Goal: Task Accomplishment & Management: Use online tool/utility

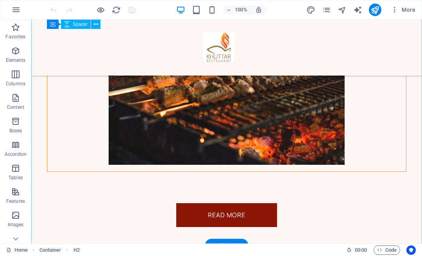
scroll to position [1348, 0]
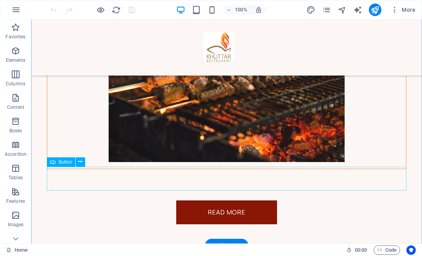
click at [233, 200] on div "Read More" at bounding box center [227, 212] width 360 height 24
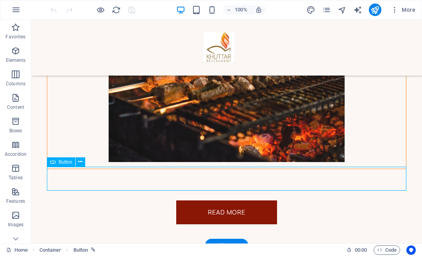
click at [233, 200] on div "Read More" at bounding box center [227, 212] width 360 height 24
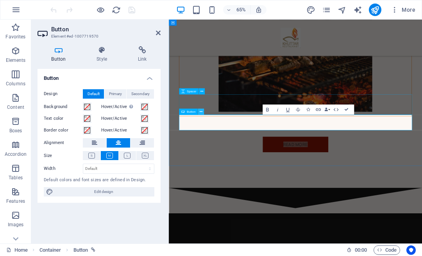
click at [201, 112] on icon at bounding box center [200, 111] width 3 height 5
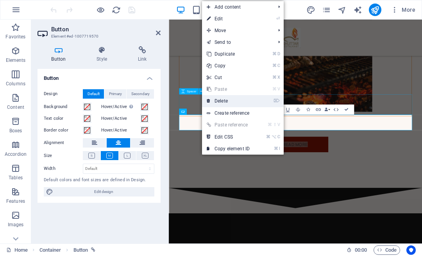
click at [224, 99] on link "⌦ Delete" at bounding box center [228, 101] width 52 height 12
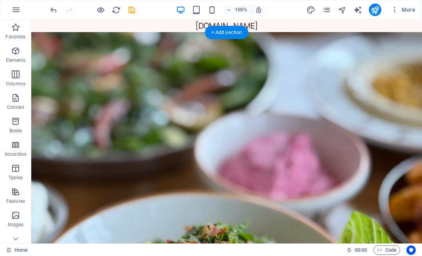
scroll to position [0, 0]
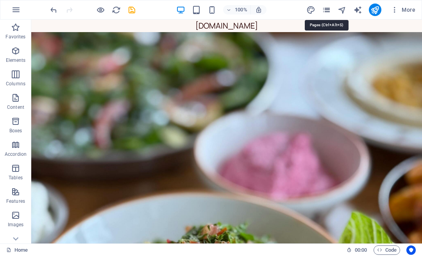
click at [324, 9] on icon "pages" at bounding box center [326, 9] width 9 height 9
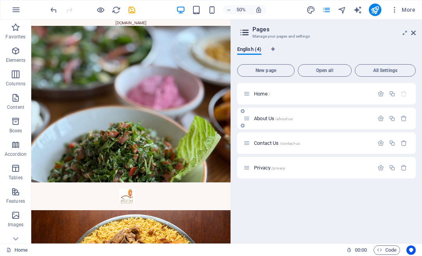
click at [263, 115] on div "About Us /about-us" at bounding box center [309, 118] width 130 height 9
click at [257, 118] on span "About Us /about-us" at bounding box center [273, 118] width 39 height 6
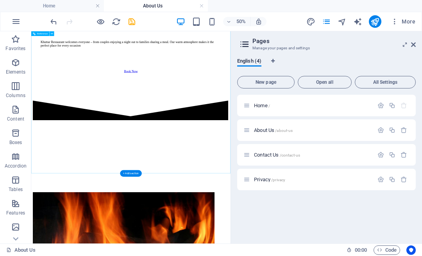
scroll to position [2535, 0]
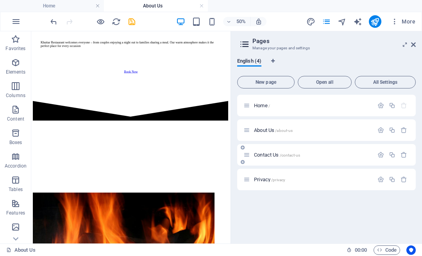
click at [266, 155] on span "Contact Us /contact-us" at bounding box center [277, 155] width 46 height 6
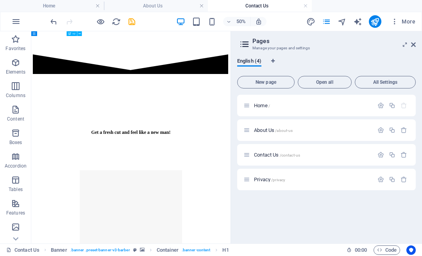
scroll to position [1030, 0]
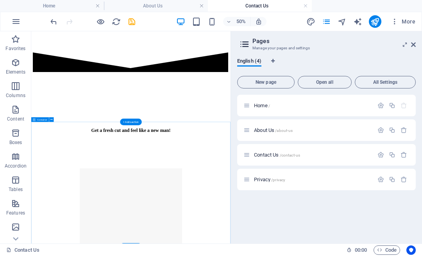
click at [242, 255] on div "Get a fresh cut and feel like a new man!" at bounding box center [230, 189] width 393 height 231
click at [252, 235] on div "Get a fresh cut and feel like a new man!" at bounding box center [230, 229] width 393 height 11
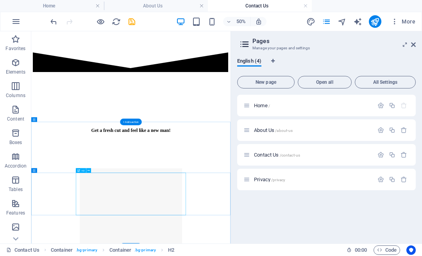
click at [146, 235] on div "Get a fresh cut and feel like a new man!" at bounding box center [230, 229] width 393 height 11
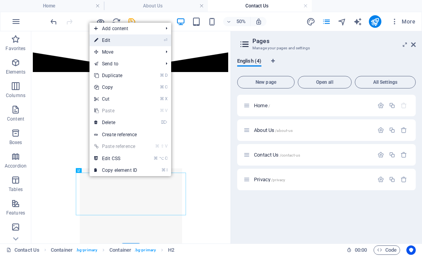
click at [112, 41] on link "⏎ Edit" at bounding box center [116, 40] width 52 height 12
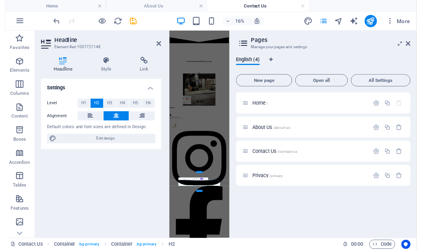
scroll to position [0, 0]
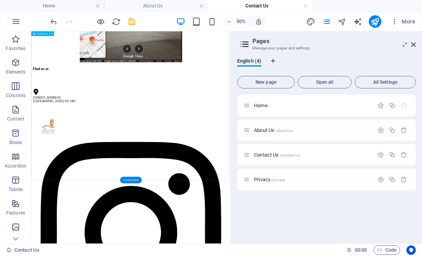
scroll to position [1462, 0]
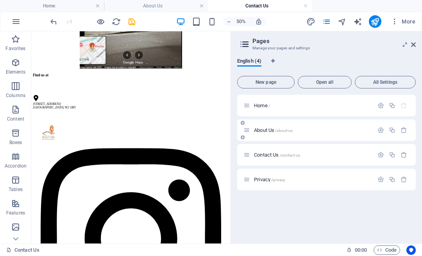
click at [266, 128] on span "About Us /about-us" at bounding box center [273, 130] width 39 height 6
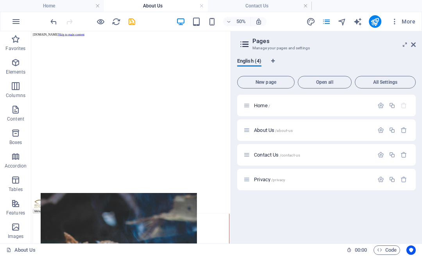
scroll to position [0, 0]
click at [264, 157] on div "Contact Us /contact-us" at bounding box center [309, 154] width 130 height 9
click at [263, 153] on span "Contact Us /contact-us" at bounding box center [277, 155] width 46 height 6
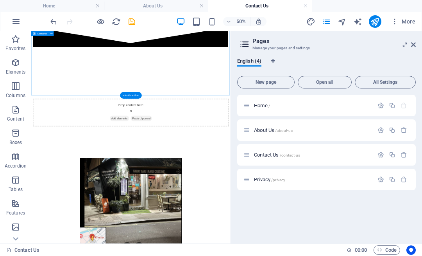
scroll to position [1084, 0]
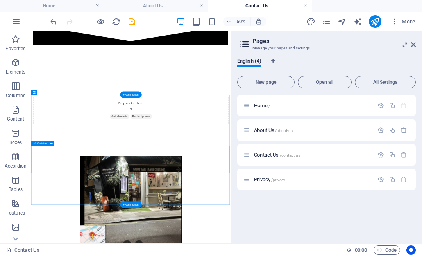
click at [234, 217] on div "Drop content here or Add elements Paste clipboard" at bounding box center [230, 190] width 393 height 56
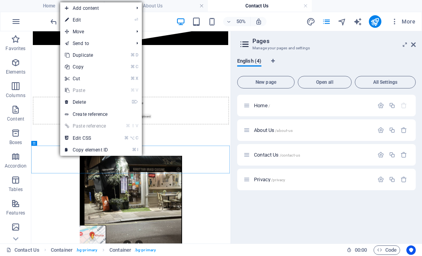
click at [81, 20] on link "⏎ Edit" at bounding box center [86, 20] width 52 height 12
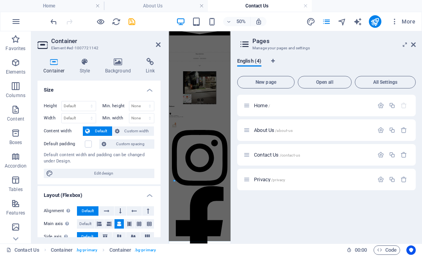
scroll to position [18, 0]
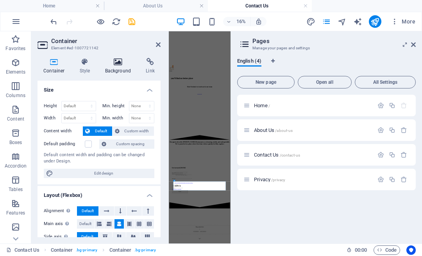
click at [117, 67] on h4 "Background" at bounding box center [119, 66] width 41 height 16
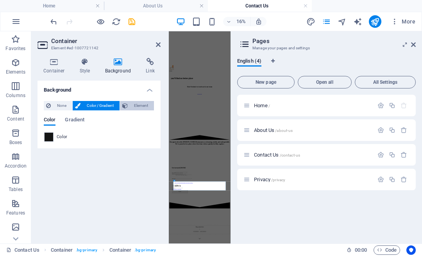
click at [142, 104] on span "Element" at bounding box center [141, 105] width 22 height 9
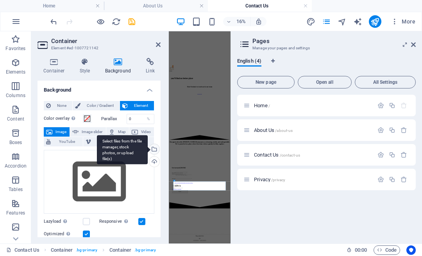
click at [148, 147] on div "Select files from the file manager, stock photos, or upload file(s)" at bounding box center [122, 149] width 51 height 29
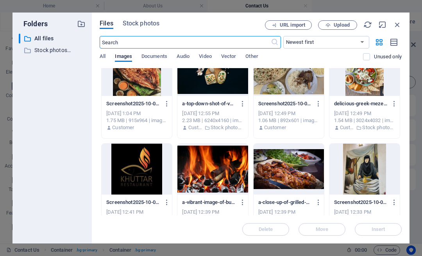
scroll to position [256, 0]
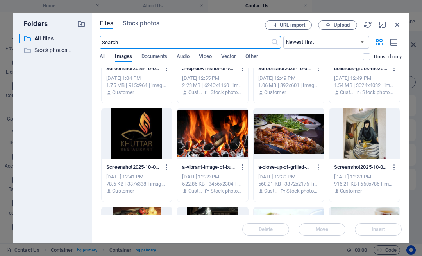
click at [151, 142] on div at bounding box center [137, 133] width 70 height 51
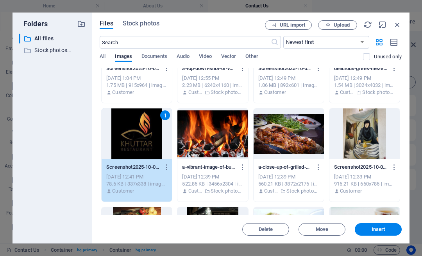
click at [151, 142] on div "1" at bounding box center [137, 133] width 70 height 51
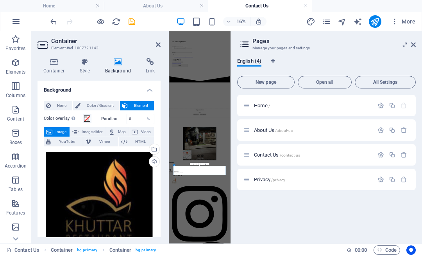
scroll to position [113, 0]
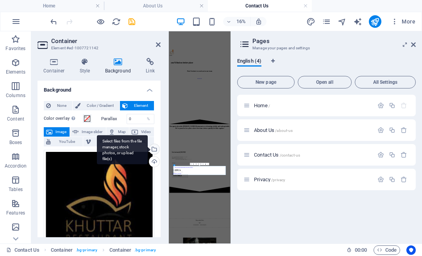
click at [154, 148] on div "Select files from the file manager, stock photos, or upload file(s)" at bounding box center [154, 150] width 12 height 12
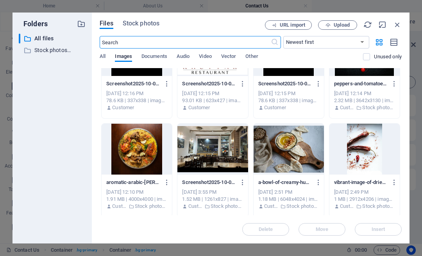
scroll to position [638, 0]
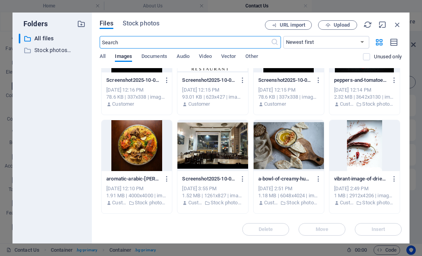
click at [363, 140] on div at bounding box center [365, 145] width 70 height 51
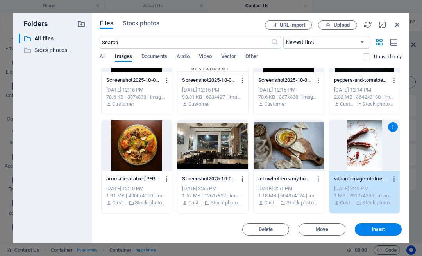
click at [363, 140] on div "1" at bounding box center [365, 145] width 70 height 51
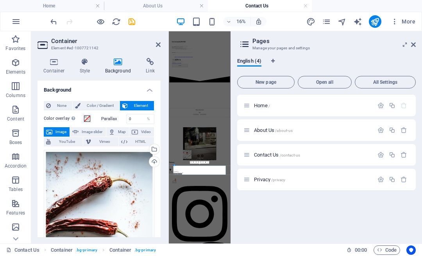
scroll to position [113, 0]
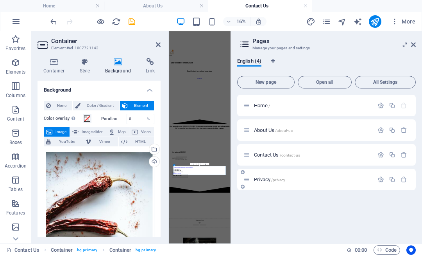
click at [264, 180] on span "Privacy /privacy" at bounding box center [269, 179] width 31 height 6
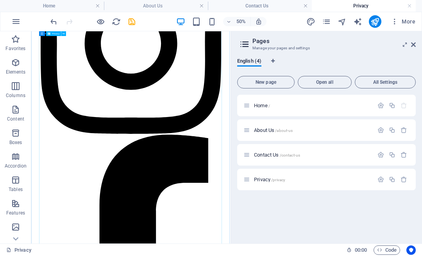
scroll to position [2265, 0]
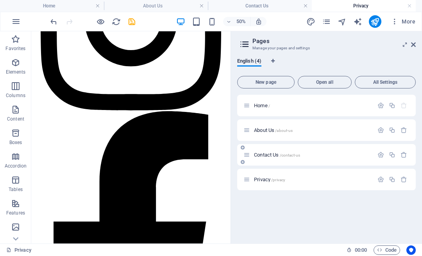
click at [264, 155] on span "Contact Us /contact-us" at bounding box center [277, 155] width 46 height 6
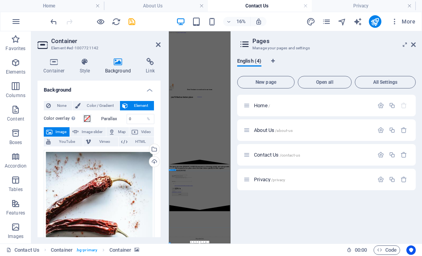
scroll to position [0, 0]
click at [161, 41] on aside "Container Element #ed-1007721142 Container Style Background Link Size Height De…" at bounding box center [100, 137] width 138 height 212
click at [158, 44] on icon at bounding box center [158, 44] width 5 height 6
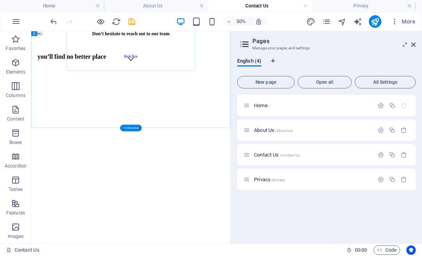
scroll to position [356, 0]
click at [239, 83] on div "Book Now" at bounding box center [230, 79] width 361 height 7
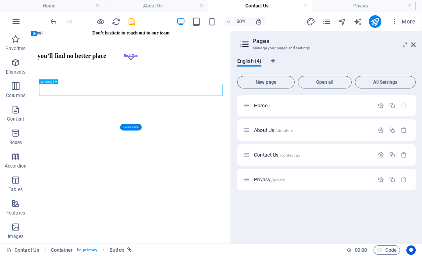
click at [239, 83] on div "Book Now" at bounding box center [230, 79] width 361 height 7
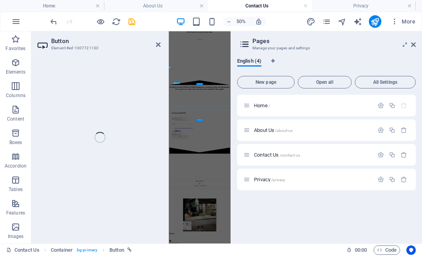
scroll to position [0, 0]
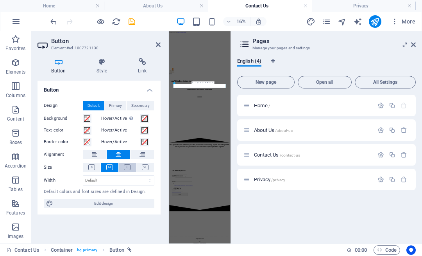
click at [124, 167] on icon at bounding box center [127, 167] width 7 height 6
click at [109, 167] on icon at bounding box center [109, 167] width 7 height 6
click at [100, 65] on icon at bounding box center [102, 62] width 38 height 8
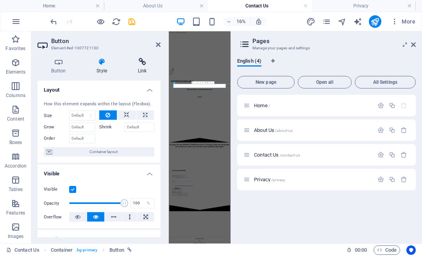
click at [146, 66] on h4 "Link" at bounding box center [142, 66] width 37 height 16
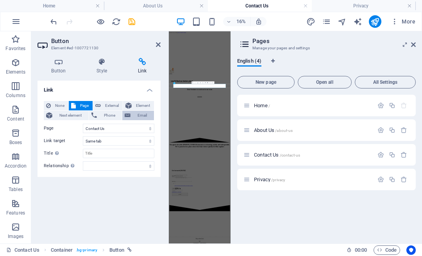
click at [137, 116] on span "Email" at bounding box center [142, 115] width 19 height 9
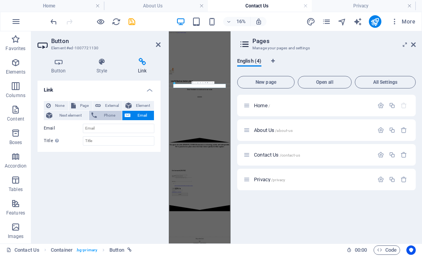
click at [106, 115] on span "Phone" at bounding box center [109, 115] width 21 height 9
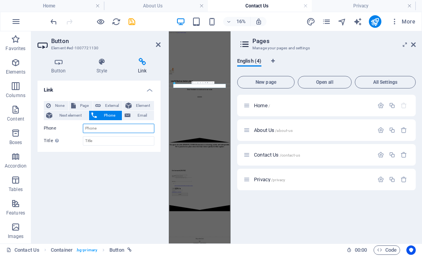
click at [90, 128] on input "Phone" at bounding box center [119, 128] width 72 height 9
type input "07885223505"
click at [129, 182] on div "Link None Page External Element Next element Phone Email Page Home About Us Con…" at bounding box center [99, 159] width 123 height 156
click at [96, 173] on div "Link None Page External Element Next element Phone Email Page Home About Us Con…" at bounding box center [99, 159] width 123 height 156
click at [97, 142] on input "Title Additional link description, should not be the same as the link text. The…" at bounding box center [119, 140] width 72 height 9
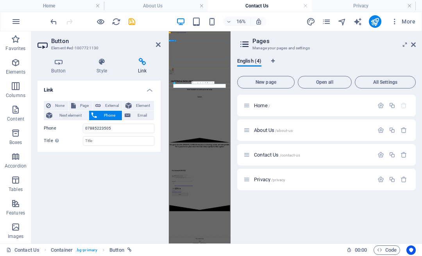
click at [129, 197] on div "Link None Page External Element Next element Phone Email Page Home About Us Con…" at bounding box center [99, 159] width 123 height 156
click at [158, 45] on icon at bounding box center [158, 44] width 5 height 6
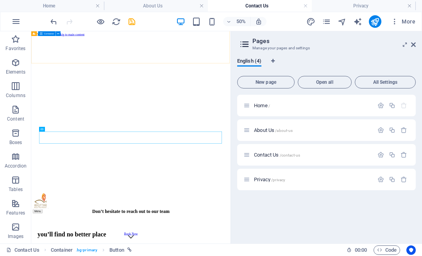
scroll to position [261, 0]
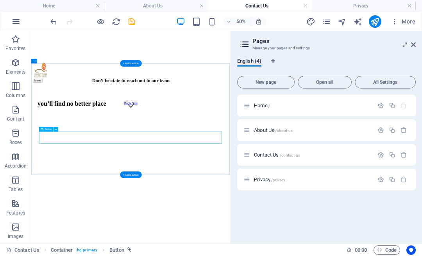
click at [243, 178] on div "Book Now" at bounding box center [230, 174] width 361 height 7
click at [49, 129] on span "Button" at bounding box center [48, 129] width 7 height 2
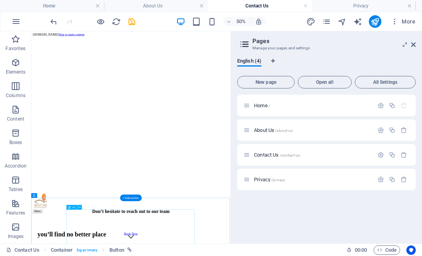
scroll to position [0, 0]
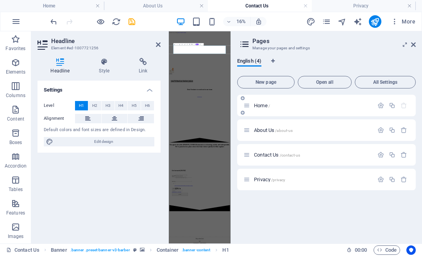
click at [255, 104] on span "Home /" at bounding box center [262, 105] width 16 height 6
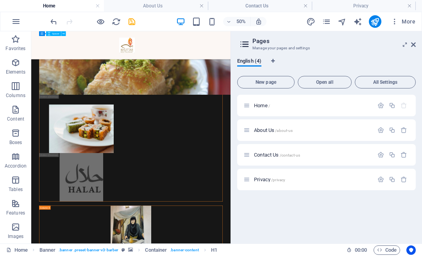
scroll to position [2183, 0]
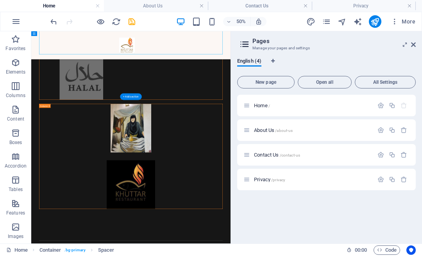
scroll to position [2379, 0]
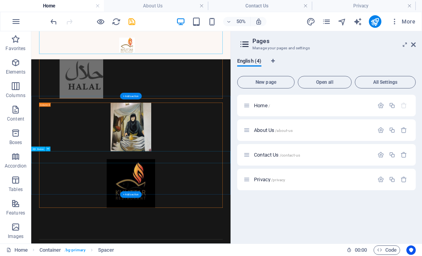
click at [47, 148] on icon at bounding box center [48, 149] width 2 height 4
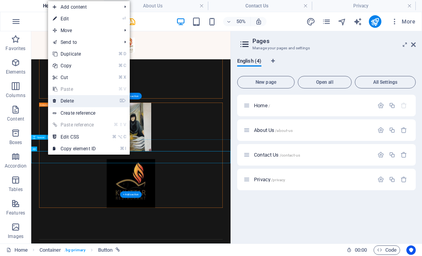
click at [70, 102] on link "⌦ Delete" at bounding box center [74, 101] width 52 height 12
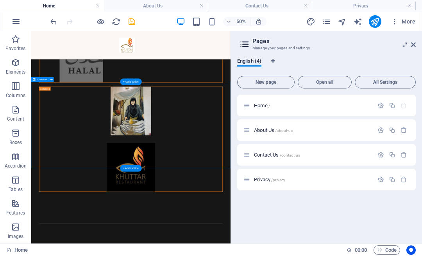
scroll to position [2407, 0]
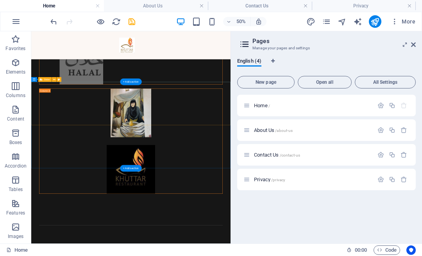
click at [49, 80] on span "Slider" at bounding box center [47, 79] width 6 height 2
click at [42, 79] on icon at bounding box center [41, 79] width 3 height 5
click at [56, 79] on button at bounding box center [54, 79] width 5 height 5
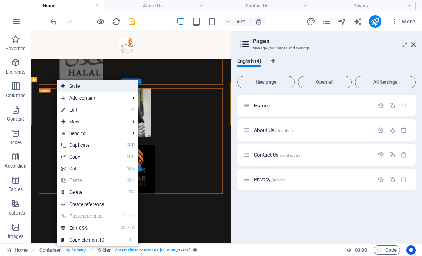
click at [75, 86] on link "Style" at bounding box center [98, 86] width 82 height 12
select select "rem"
select select "px"
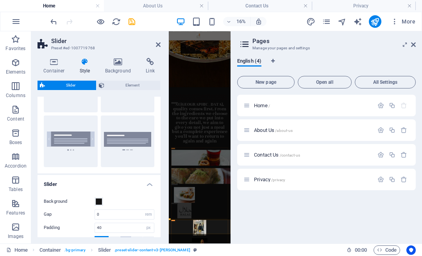
scroll to position [50, 0]
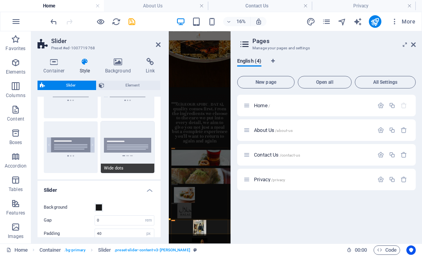
click at [134, 144] on button "Wide dots" at bounding box center [128, 147] width 54 height 52
type input "2"
select select "rem"
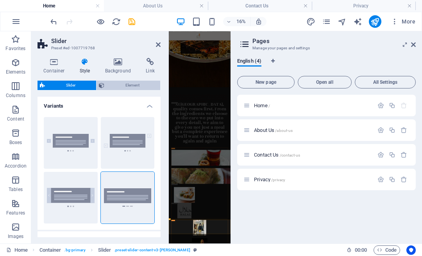
scroll to position [0, 0]
click at [133, 81] on span "Element" at bounding box center [132, 85] width 51 height 9
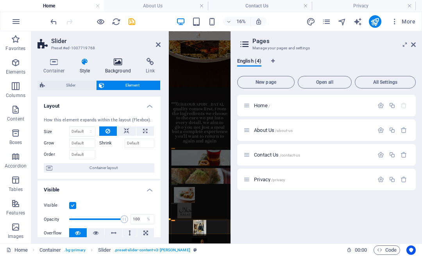
click at [123, 61] on icon at bounding box center [118, 62] width 38 height 8
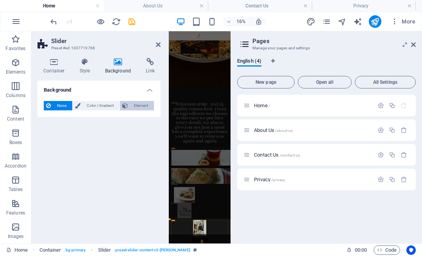
click at [139, 104] on span "Element" at bounding box center [141, 105] width 22 height 9
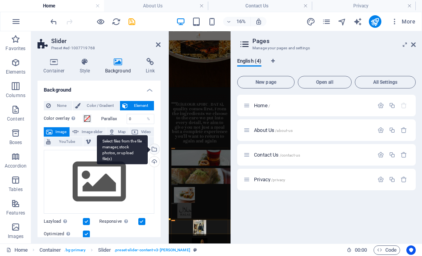
click at [152, 147] on div "Select files from the file manager, stock photos, or upload file(s)" at bounding box center [154, 150] width 12 height 12
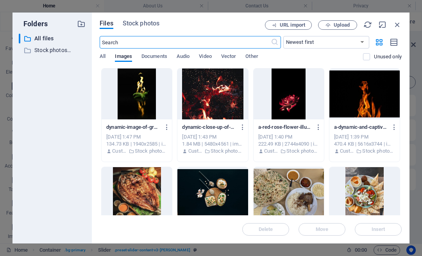
scroll to position [95, 0]
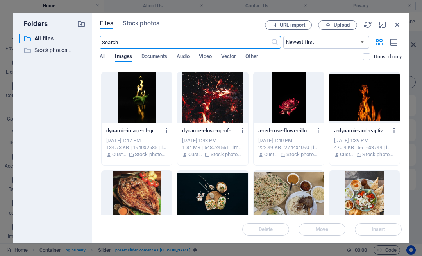
click at [370, 111] on div at bounding box center [365, 97] width 70 height 51
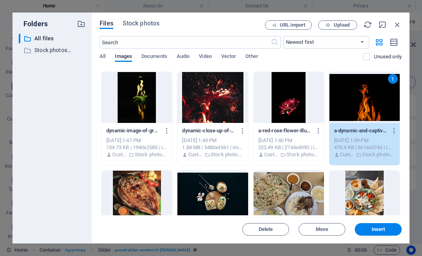
click at [370, 111] on div "1" at bounding box center [365, 97] width 70 height 51
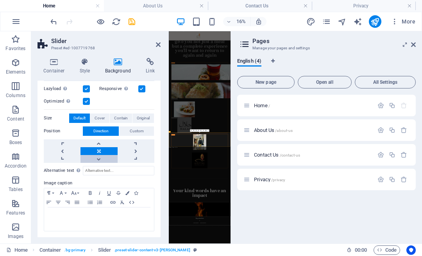
scroll to position [144, 0]
click at [158, 45] on icon at bounding box center [158, 44] width 5 height 6
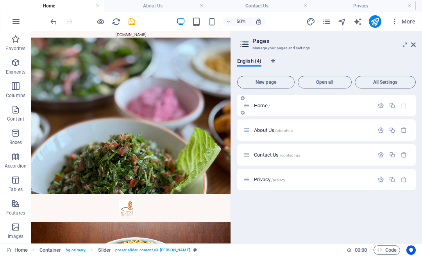
scroll to position [0, 0]
click at [258, 103] on span "Home /" at bounding box center [262, 105] width 16 height 6
click at [262, 105] on span "Home /" at bounding box center [262, 105] width 16 height 6
click at [265, 131] on span "About Us /about-us" at bounding box center [273, 130] width 39 height 6
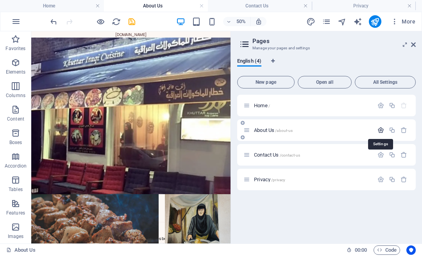
click at [380, 131] on icon "button" at bounding box center [381, 130] width 7 height 7
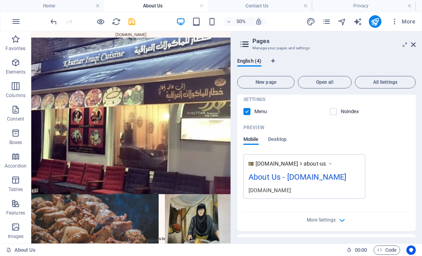
scroll to position [203, 0]
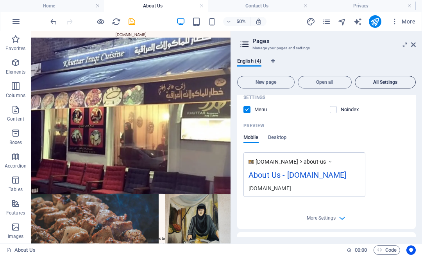
click at [388, 86] on button "All Settings" at bounding box center [385, 82] width 61 height 13
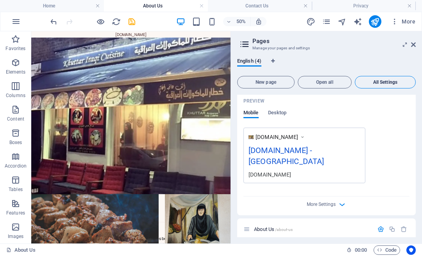
scroll to position [951, 0]
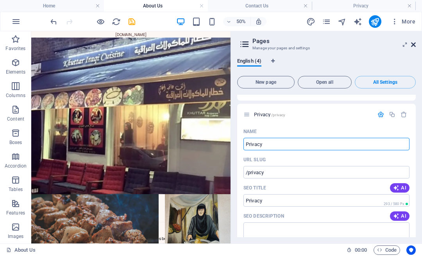
click at [413, 43] on icon at bounding box center [414, 44] width 5 height 6
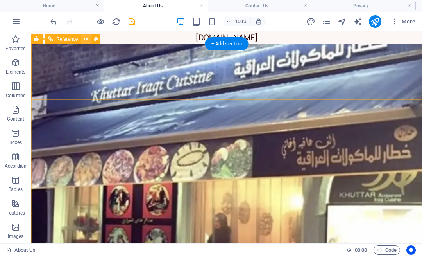
click at [85, 40] on icon at bounding box center [86, 39] width 4 height 8
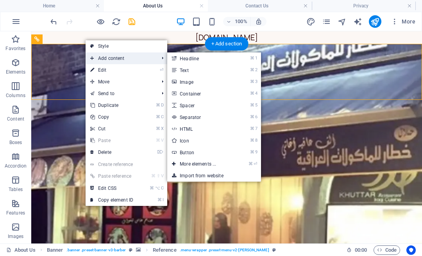
click at [112, 57] on span "Add content" at bounding box center [121, 58] width 70 height 12
click at [182, 70] on link "⌘ 2 Text" at bounding box center [199, 70] width 65 height 12
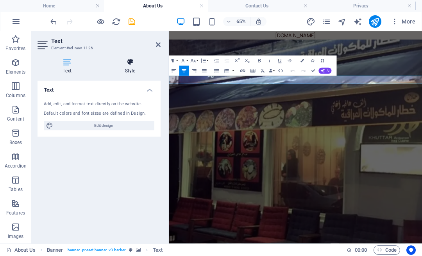
click at [137, 60] on icon at bounding box center [130, 62] width 61 height 8
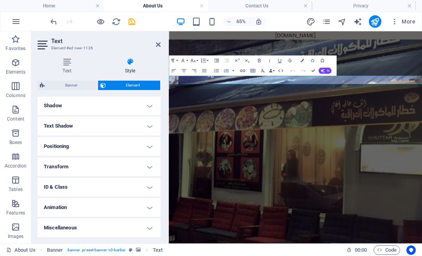
scroll to position [190, 0]
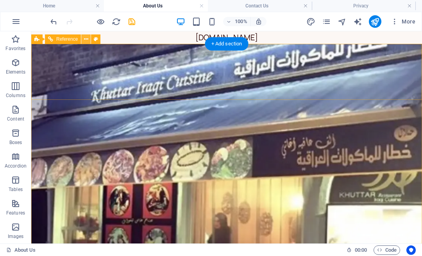
click at [86, 40] on icon at bounding box center [86, 39] width 4 height 8
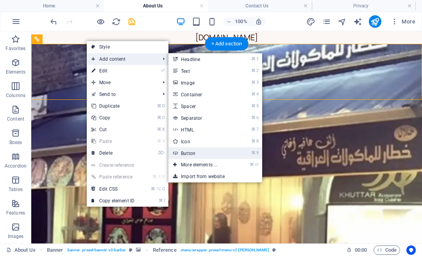
click at [191, 149] on link "⌘ 9 Button" at bounding box center [201, 153] width 65 height 12
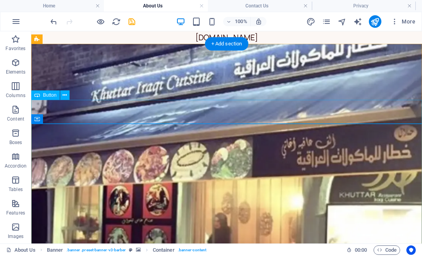
scroll to position [0, 0]
click at [49, 94] on span "Button" at bounding box center [50, 95] width 14 height 5
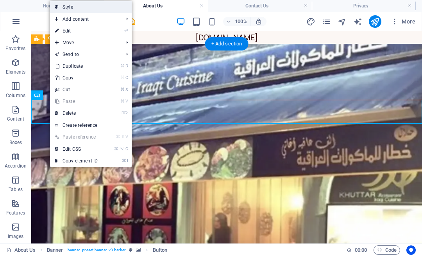
click at [74, 5] on link "Style" at bounding box center [91, 7] width 82 height 12
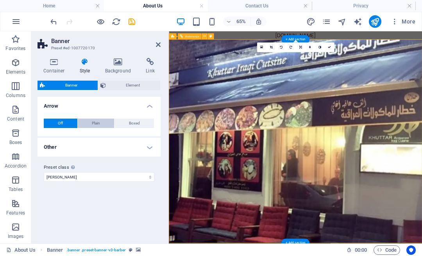
click at [100, 123] on span "Plain" at bounding box center [96, 123] width 8 height 9
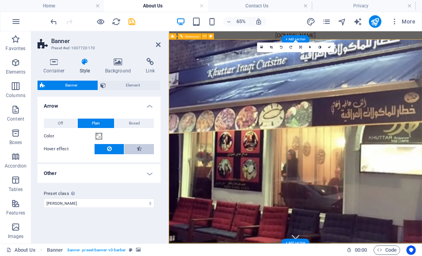
click at [140, 150] on icon at bounding box center [139, 148] width 5 height 9
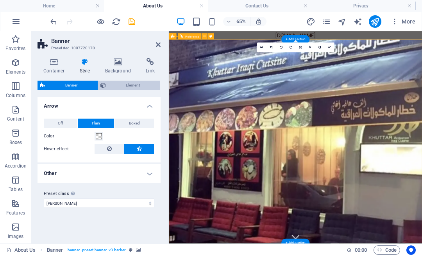
click at [132, 83] on span "Element" at bounding box center [133, 85] width 50 height 9
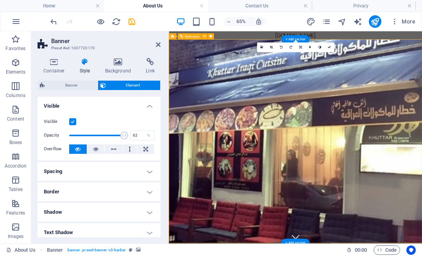
click at [102, 133] on span at bounding box center [96, 135] width 55 height 12
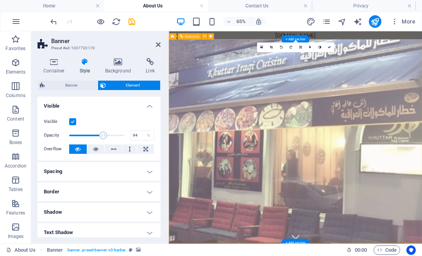
click at [120, 135] on span at bounding box center [96, 135] width 55 height 12
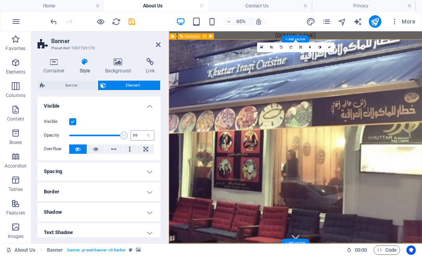
type input "100"
drag, startPoint x: 122, startPoint y: 134, endPoint x: 149, endPoint y: 135, distance: 27.0
click at [149, 135] on div "Opacity 100 %" at bounding box center [99, 135] width 111 height 12
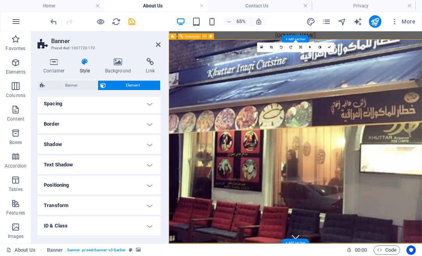
scroll to position [68, 0]
click at [146, 183] on h4 "Positioning" at bounding box center [99, 184] width 123 height 19
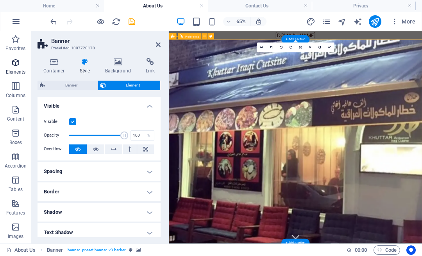
scroll to position [0, 0]
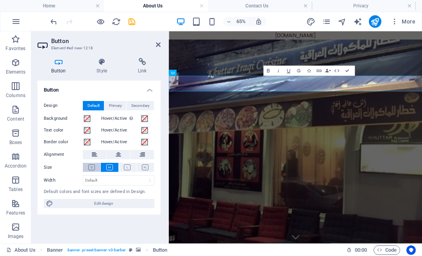
click at [90, 164] on button at bounding box center [92, 167] width 18 height 9
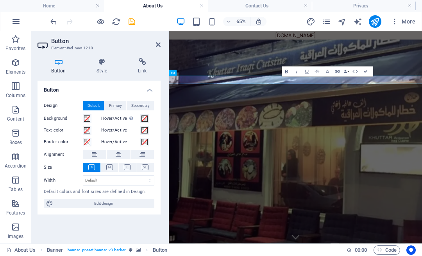
click at [158, 40] on h2 "Button" at bounding box center [106, 41] width 110 height 7
click at [158, 47] on icon at bounding box center [158, 44] width 5 height 6
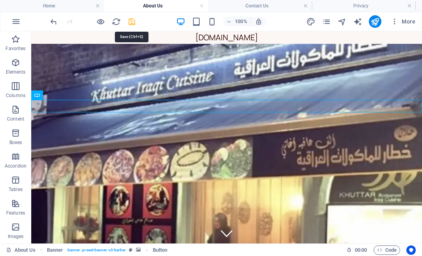
click at [129, 22] on icon "save" at bounding box center [132, 21] width 9 height 9
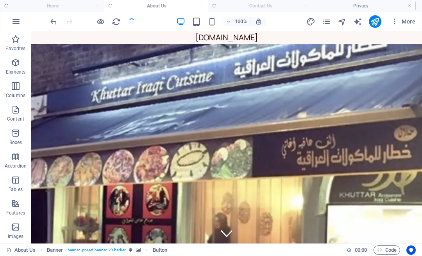
checkbox input "false"
click at [374, 27] on button "publish" at bounding box center [375, 21] width 13 height 13
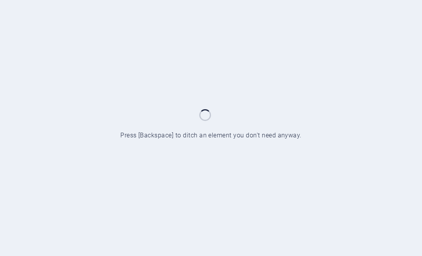
scroll to position [793, 0]
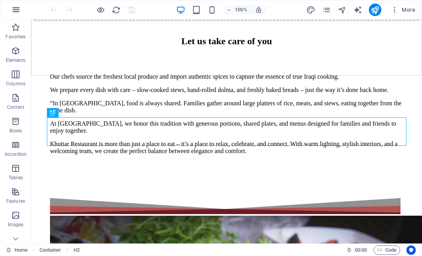
click at [18, 10] on icon "button" at bounding box center [15, 9] width 9 height 9
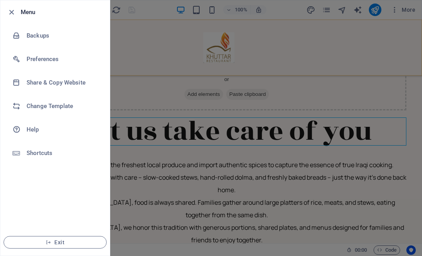
click at [363, 52] on div at bounding box center [211, 128] width 422 height 256
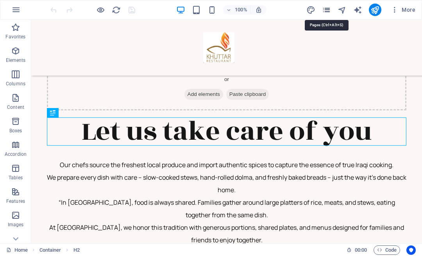
click at [326, 9] on icon "pages" at bounding box center [326, 9] width 9 height 9
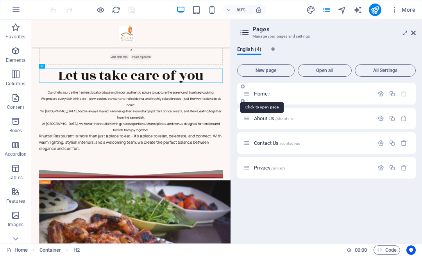
click at [263, 93] on span "Home /" at bounding box center [262, 94] width 16 height 6
click at [258, 94] on span "Home /" at bounding box center [262, 94] width 16 height 6
click at [257, 92] on span "Home /" at bounding box center [262, 94] width 16 height 6
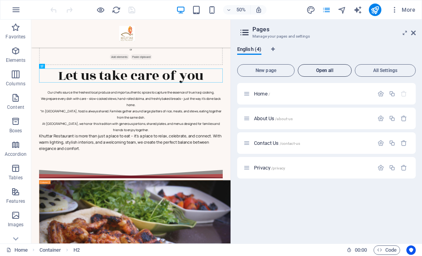
click at [314, 70] on span "Open all" at bounding box center [325, 70] width 47 height 5
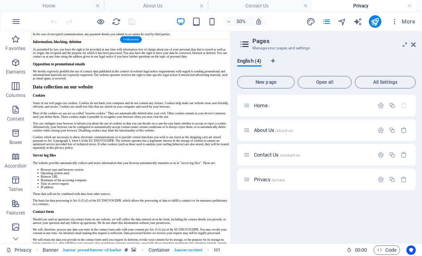
scroll to position [669, 0]
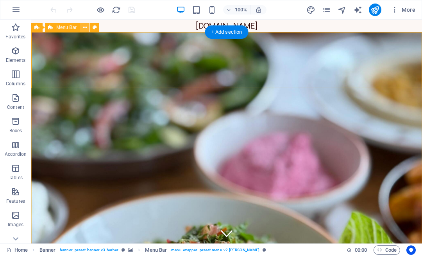
click at [84, 28] on icon at bounding box center [85, 27] width 4 height 8
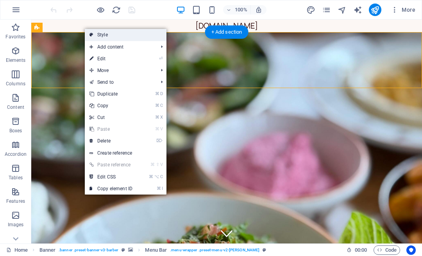
click at [96, 35] on link "Style" at bounding box center [126, 35] width 82 height 12
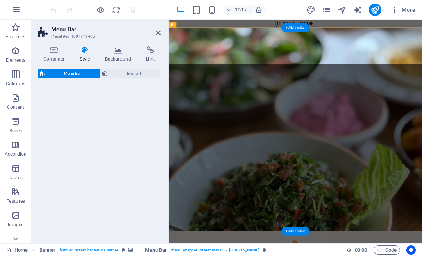
select select "px"
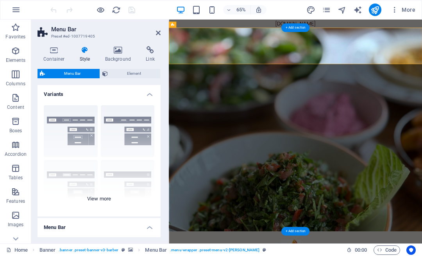
click at [88, 135] on div "Border Centered Default Fixed Loki Trigger Wide XXL" at bounding box center [99, 157] width 123 height 117
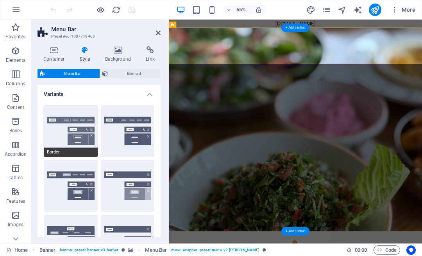
click at [86, 147] on button "Border" at bounding box center [71, 131] width 54 height 52
type input "1"
select select "rem"
type input "1"
select select "rem"
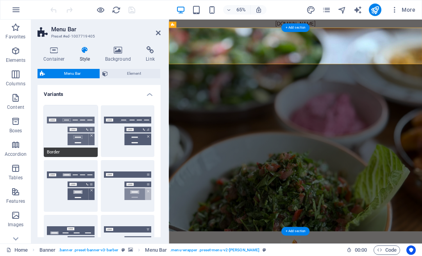
type input "1"
select select "rem"
type input "1"
select select "rem"
type input "1"
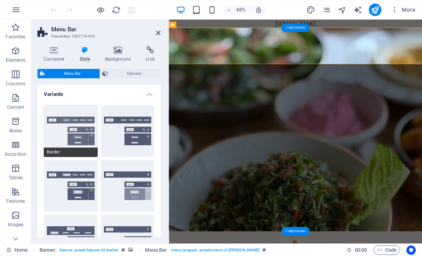
select select "rem"
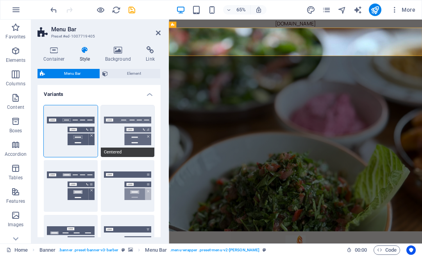
click at [138, 131] on button "Centered" at bounding box center [128, 131] width 54 height 52
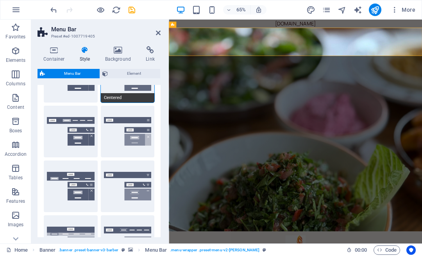
scroll to position [64, 0]
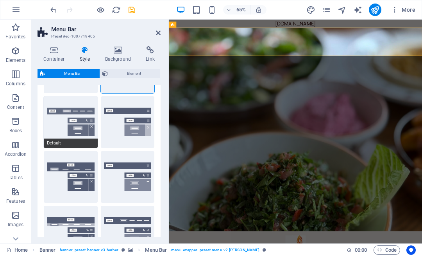
click at [68, 126] on button "Default" at bounding box center [71, 122] width 54 height 52
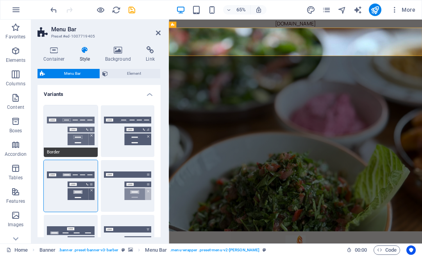
scroll to position [0, 0]
click at [84, 131] on button "Border" at bounding box center [71, 131] width 54 height 52
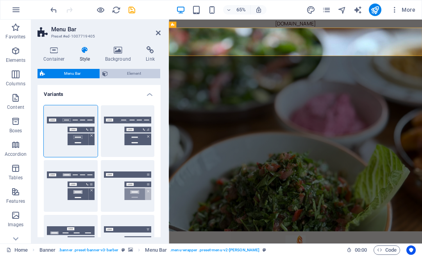
click at [133, 73] on span "Element" at bounding box center [134, 73] width 48 height 9
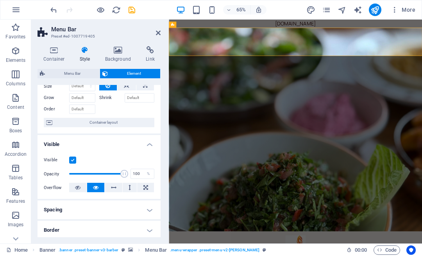
scroll to position [34, 0]
click at [109, 173] on span at bounding box center [96, 173] width 55 height 12
click at [121, 173] on span at bounding box center [96, 173] width 55 height 12
click at [121, 173] on span at bounding box center [123, 173] width 8 height 8
drag, startPoint x: 290, startPoint y: 192, endPoint x: 195, endPoint y: 260, distance: 117.2
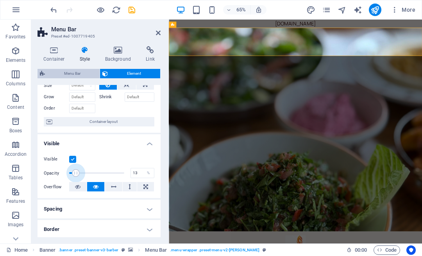
click at [76, 75] on span "Menu Bar" at bounding box center [72, 73] width 50 height 9
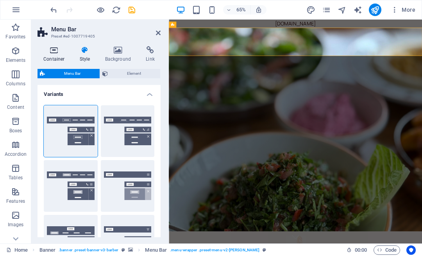
click at [54, 55] on h4 "Container" at bounding box center [56, 54] width 36 height 16
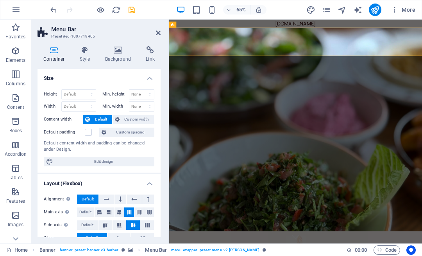
scroll to position [0, 0]
click at [90, 51] on icon at bounding box center [85, 50] width 22 height 8
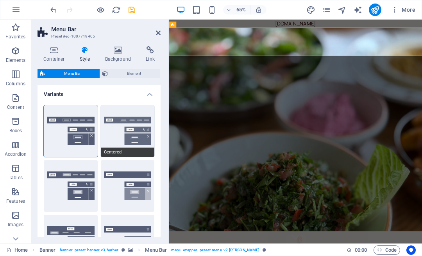
click at [132, 133] on button "Centered" at bounding box center [128, 131] width 54 height 52
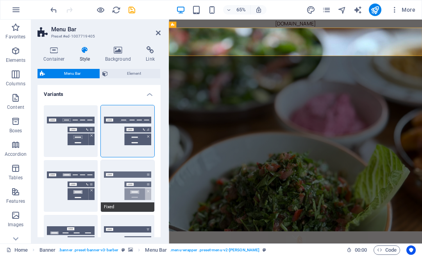
click at [122, 189] on button "Fixed" at bounding box center [128, 186] width 54 height 52
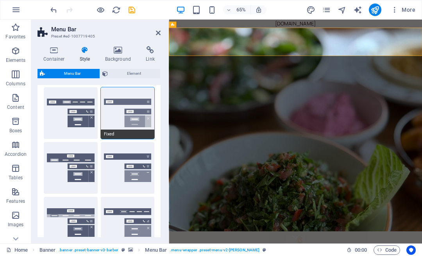
scroll to position [76, 0]
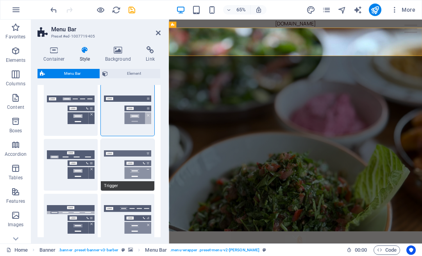
click at [141, 165] on button "Trigger" at bounding box center [128, 165] width 54 height 52
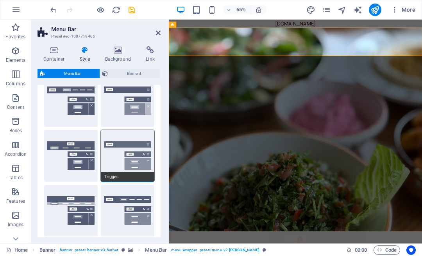
scroll to position [85, 0]
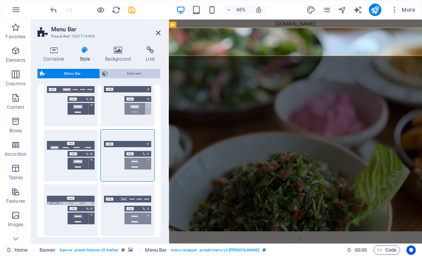
click at [138, 70] on span "Element" at bounding box center [134, 73] width 48 height 9
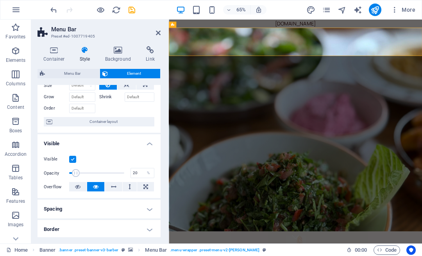
click at [79, 170] on span at bounding box center [76, 173] width 8 height 8
click at [91, 171] on span at bounding box center [96, 173] width 55 height 12
click at [91, 171] on span at bounding box center [92, 173] width 8 height 8
click at [105, 172] on span at bounding box center [96, 173] width 55 height 12
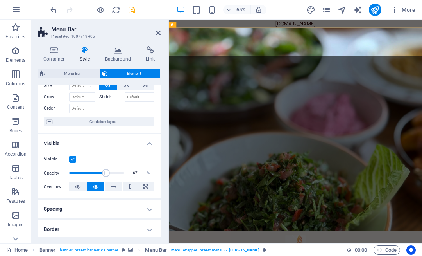
click at [105, 172] on span at bounding box center [106, 173] width 8 height 8
type input "52"
click at [97, 174] on span at bounding box center [96, 173] width 55 height 12
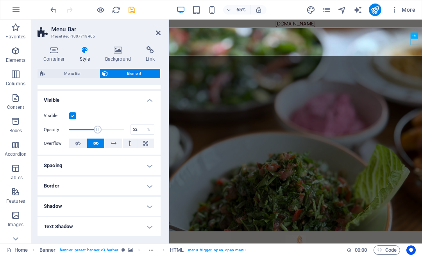
scroll to position [79, 0]
click at [73, 202] on h4 "Shadow" at bounding box center [99, 205] width 123 height 19
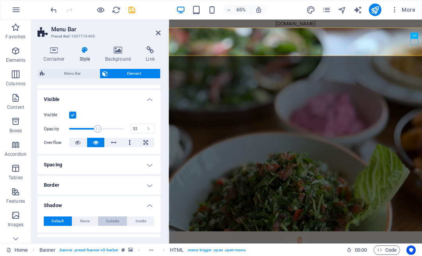
click at [114, 220] on span "Outside" at bounding box center [112, 220] width 13 height 9
type input "rgba(0, 0, 0, 0.2)"
type input "2"
type input "4"
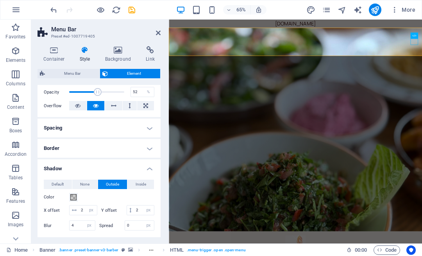
scroll to position [117, 0]
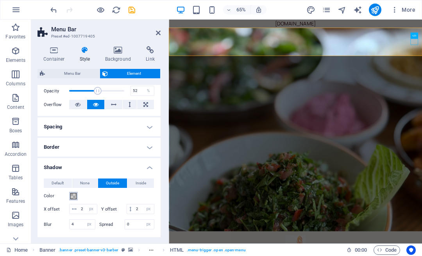
click at [71, 197] on span at bounding box center [73, 196] width 6 height 6
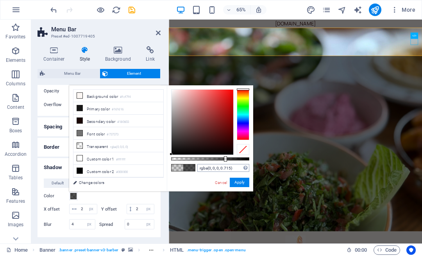
type input "rgba(0, 0, 0, 0.73)"
drag, startPoint x: 187, startPoint y: 158, endPoint x: 230, endPoint y: 165, distance: 42.8
click at [228, 165] on div "rgba(0, 0, 0, 0.73) Supported formats #0852ed rgb(8, 82, 237) rgba(8, 82, 237, …" at bounding box center [210, 194] width 86 height 219
click at [241, 185] on button "Apply" at bounding box center [240, 182] width 20 height 9
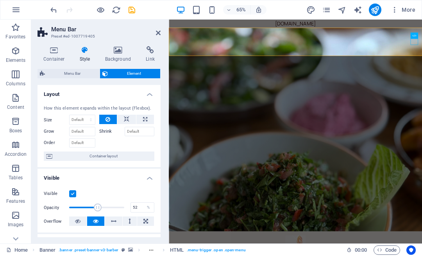
scroll to position [0, 0]
click at [124, 122] on icon at bounding box center [126, 119] width 5 height 9
click at [144, 118] on icon at bounding box center [145, 119] width 4 height 9
type input "100"
select select "%"
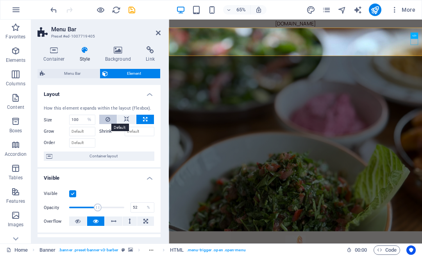
click at [107, 119] on icon at bounding box center [108, 119] width 5 height 9
select select "DISABLED_OPTION_VALUE"
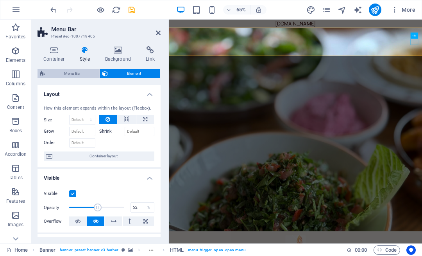
click at [73, 73] on span "Menu Bar" at bounding box center [72, 73] width 50 height 9
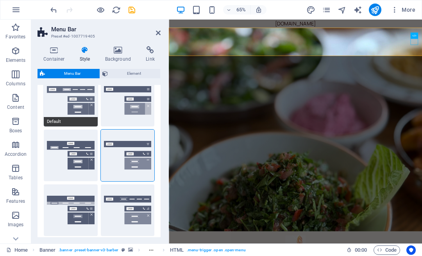
click at [84, 101] on button "Default" at bounding box center [71, 101] width 54 height 52
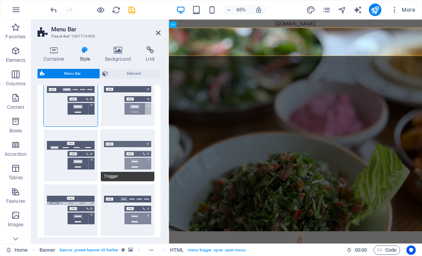
click at [138, 158] on button "Trigger" at bounding box center [128, 155] width 54 height 52
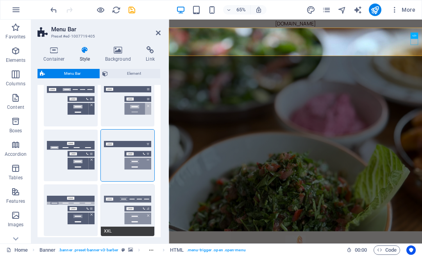
click at [133, 214] on button "XXL" at bounding box center [128, 210] width 54 height 52
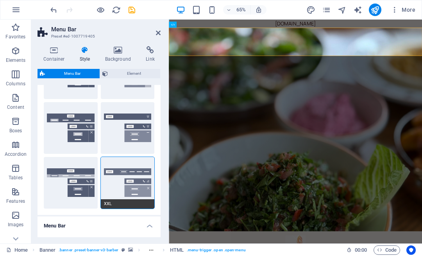
scroll to position [113, 0]
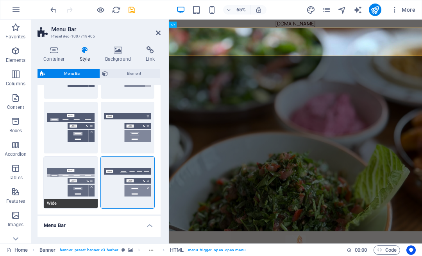
click at [73, 182] on button "Wide" at bounding box center [71, 182] width 54 height 52
type input "0"
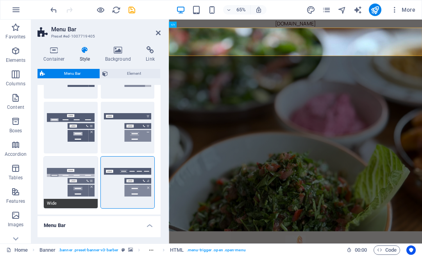
type input "0"
type input "2"
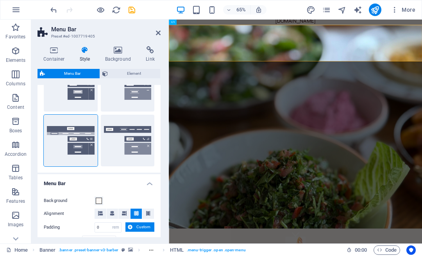
scroll to position [156, 0]
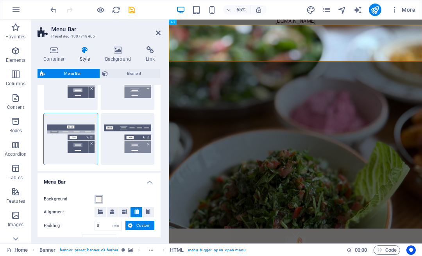
click at [97, 196] on span at bounding box center [99, 199] width 6 height 6
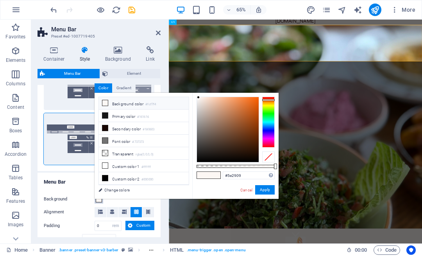
click at [252, 138] on div at bounding box center [228, 129] width 62 height 65
click at [253, 144] on div at bounding box center [228, 129] width 62 height 65
click at [255, 135] on div at bounding box center [228, 129] width 62 height 65
click at [255, 135] on div at bounding box center [254, 134] width 3 height 3
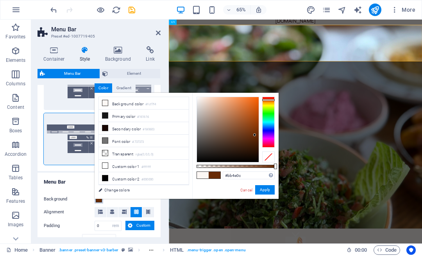
click at [255, 114] on div at bounding box center [228, 129] width 62 height 65
click at [255, 114] on div at bounding box center [254, 113] width 3 height 3
click at [228, 107] on div at bounding box center [228, 129] width 62 height 65
click at [228, 107] on div at bounding box center [227, 107] width 3 height 3
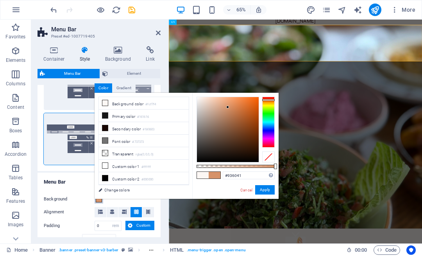
click at [231, 124] on div at bounding box center [228, 129] width 62 height 65
click at [231, 124] on div at bounding box center [231, 123] width 3 height 3
click at [205, 174] on span at bounding box center [203, 175] width 12 height 7
click at [254, 146] on div at bounding box center [228, 129] width 62 height 65
click at [255, 136] on div at bounding box center [228, 129] width 62 height 65
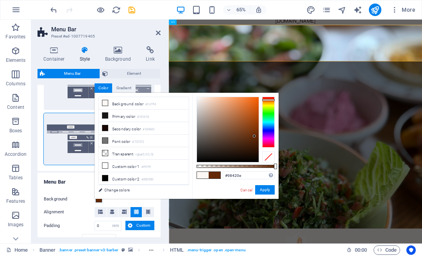
click at [253, 123] on div at bounding box center [228, 129] width 62 height 65
click at [237, 110] on div at bounding box center [228, 129] width 62 height 65
click at [218, 104] on div at bounding box center [228, 129] width 62 height 65
click at [207, 108] on div at bounding box center [228, 129] width 62 height 65
type input "#b2a8a1"
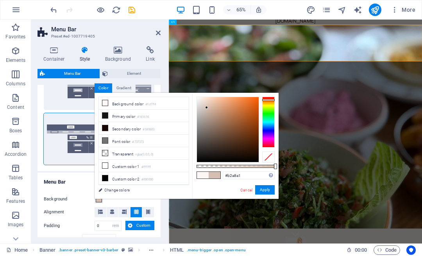
click at [203, 116] on div at bounding box center [228, 129] width 62 height 65
click at [272, 195] on div "#b2a8a1 Supported formats #0852ed rgb(8, 82, 237) rgba(8, 82, 237, 90%) hsv(221…" at bounding box center [235, 202] width 86 height 219
click at [262, 191] on button "Apply" at bounding box center [265, 189] width 20 height 9
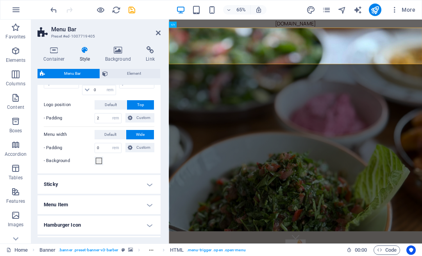
scroll to position [323, 0]
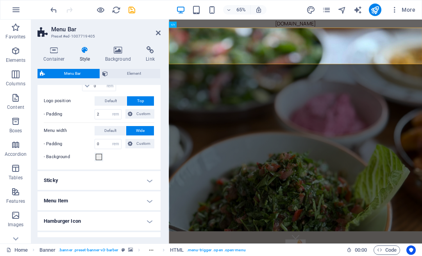
click at [72, 181] on h4 "Sticky" at bounding box center [99, 180] width 123 height 19
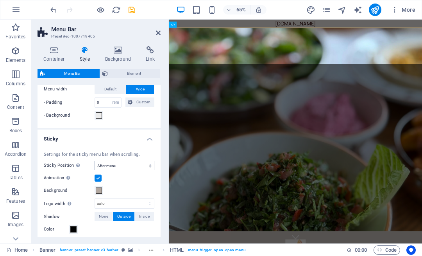
scroll to position [368, 0]
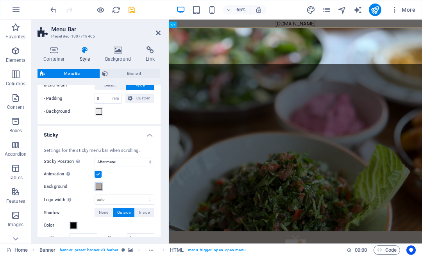
click at [102, 185] on span at bounding box center [99, 186] width 6 height 6
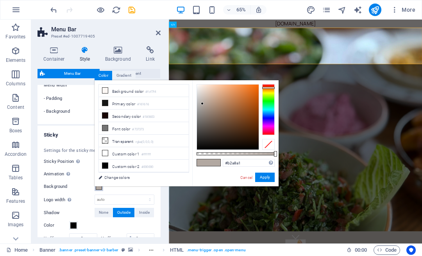
type input "#dfd1c8"
click at [203, 92] on div at bounding box center [228, 116] width 62 height 65
click at [266, 175] on button "Apply" at bounding box center [265, 177] width 20 height 9
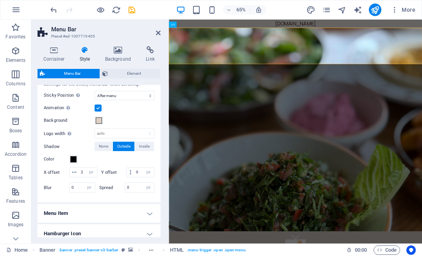
scroll to position [435, 0]
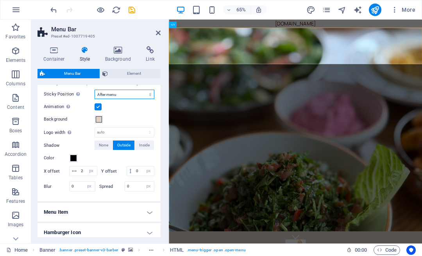
select select "sticky_instant"
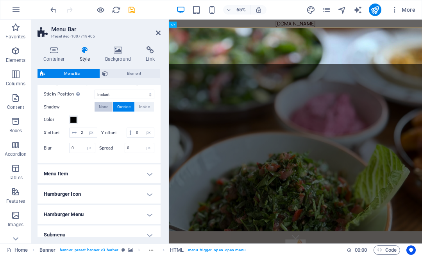
click at [107, 106] on span "None" at bounding box center [103, 106] width 9 height 9
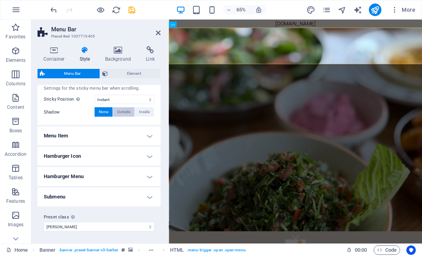
click at [122, 110] on span "Outside" at bounding box center [123, 111] width 13 height 9
type input "2"
type input "4"
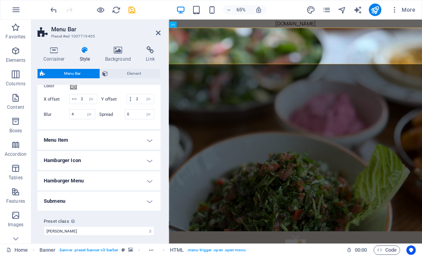
scroll to position [469, 0]
click at [106, 139] on h4 "Menu Item" at bounding box center [99, 139] width 123 height 19
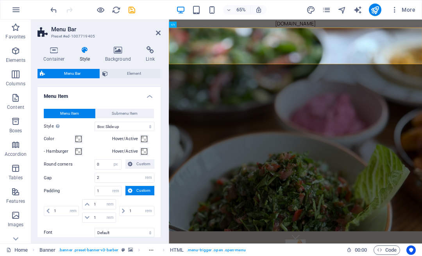
scroll to position [515, 0]
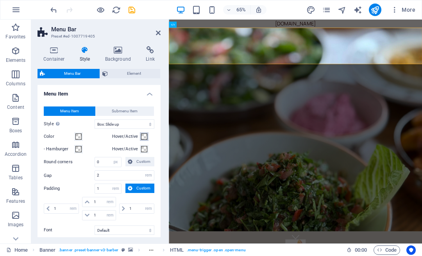
click at [144, 135] on span at bounding box center [144, 136] width 6 height 6
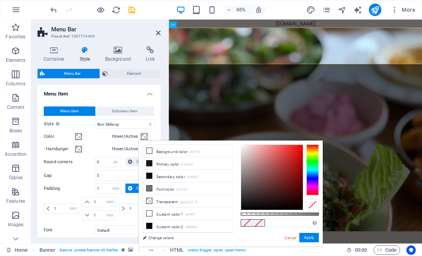
type input "#190505"
click at [289, 203] on div at bounding box center [272, 177] width 62 height 65
click at [312, 236] on button "Apply" at bounding box center [310, 237] width 20 height 9
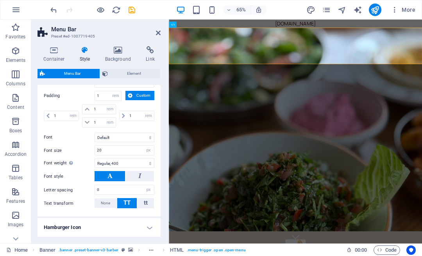
scroll to position [609, 0]
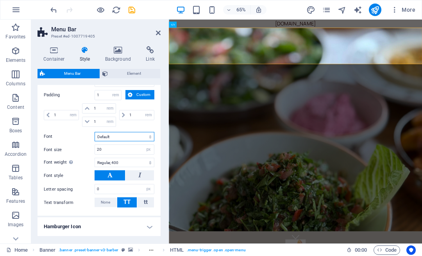
select select "link-special-font"
click at [109, 148] on input "20" at bounding box center [124, 149] width 59 height 9
type input "2"
type input "25"
click at [113, 161] on select "Thin, 100 Extra-light, 200 Light, 300 Regular, 400 Medium, 500 Semi-bold, 600 B…" at bounding box center [125, 162] width 60 height 9
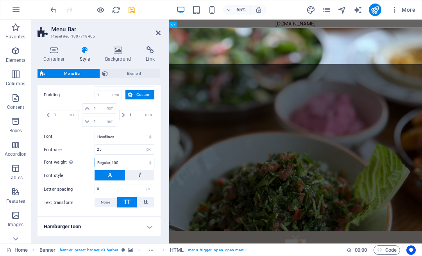
select select "600"
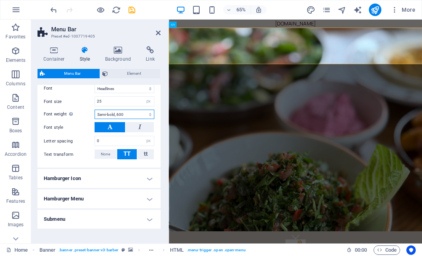
scroll to position [671, 0]
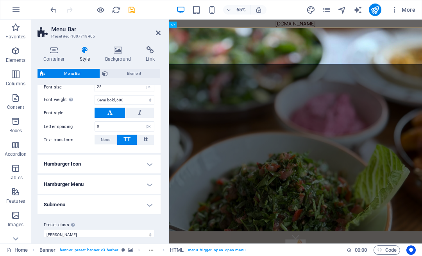
click at [101, 164] on h4 "Hamburger Icon" at bounding box center [99, 164] width 123 height 19
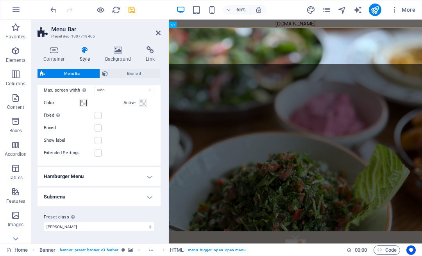
scroll to position [791, 0]
click at [77, 174] on h4 "Hamburger Menu" at bounding box center [99, 176] width 123 height 19
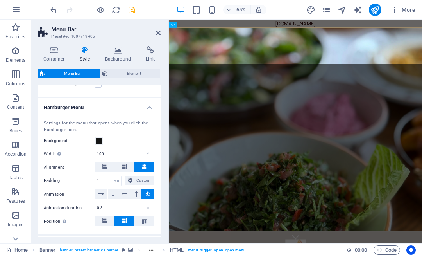
scroll to position [865, 0]
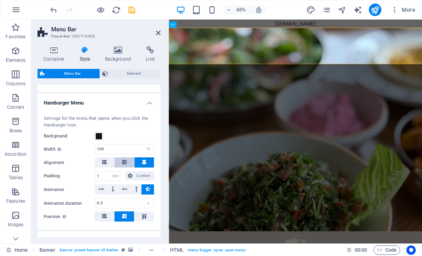
click at [124, 160] on icon at bounding box center [124, 162] width 5 height 5
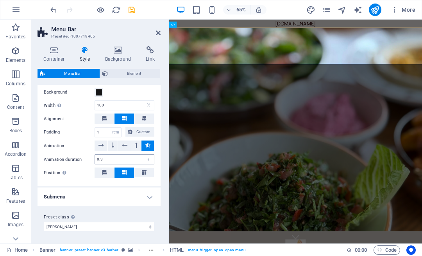
scroll to position [908, 0]
click at [101, 221] on label "Preset class Above chosen variant and settings affect all elements which carry …" at bounding box center [99, 217] width 111 height 9
click at [101, 223] on select "[PERSON_NAME] Add preset class" at bounding box center [99, 227] width 111 height 9
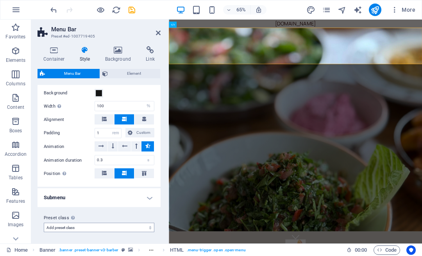
select select "preset-menu-v2-[PERSON_NAME]"
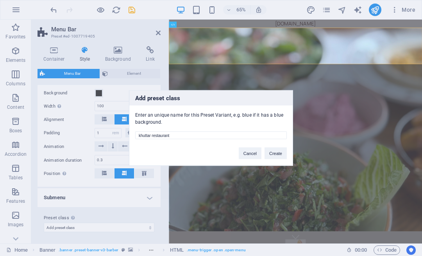
type input "Khuttar Restaurant"
click at [279, 155] on button "Create" at bounding box center [276, 153] width 22 height 12
select select "preset-menu-v2-khuttar-restaurant"
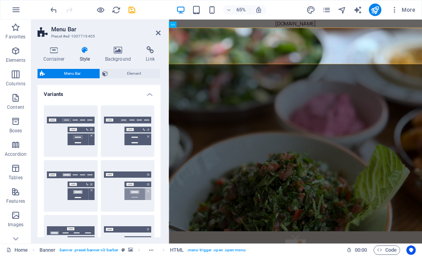
scroll to position [0, 0]
click at [131, 73] on span "Element" at bounding box center [134, 73] width 48 height 9
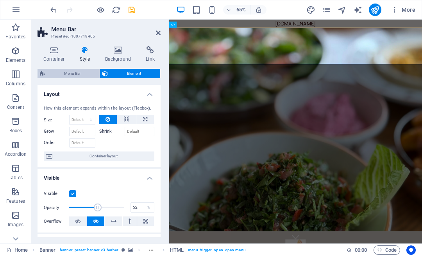
click at [71, 69] on span "Menu Bar" at bounding box center [72, 73] width 50 height 9
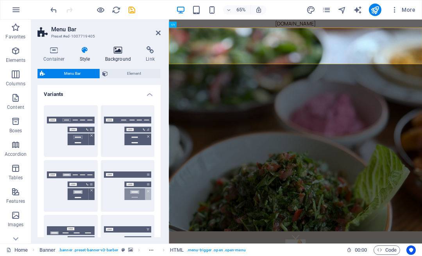
click at [118, 50] on icon at bounding box center [118, 50] width 38 height 8
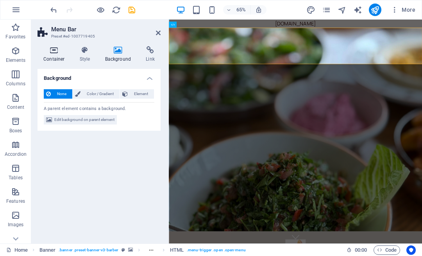
click at [56, 56] on h4 "Container" at bounding box center [56, 54] width 36 height 16
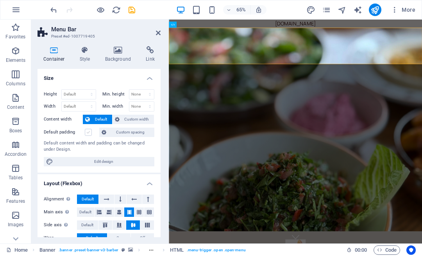
click at [85, 131] on label at bounding box center [88, 132] width 7 height 7
click at [0, 0] on input "Default padding" at bounding box center [0, 0] width 0 height 0
click at [85, 131] on label at bounding box center [88, 132] width 7 height 7
click at [0, 0] on input "Default padding" at bounding box center [0, 0] width 0 height 0
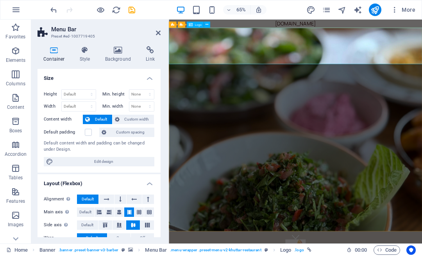
click at [199, 25] on span "Logo" at bounding box center [198, 24] width 7 height 3
click at [207, 23] on icon at bounding box center [207, 24] width 3 height 5
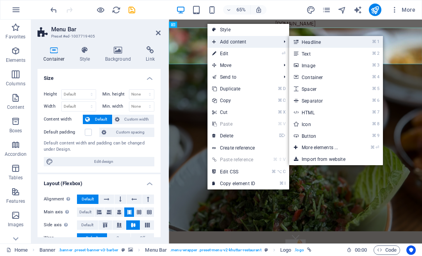
click at [313, 43] on link "⌘ 1 Headline" at bounding box center [321, 42] width 65 height 12
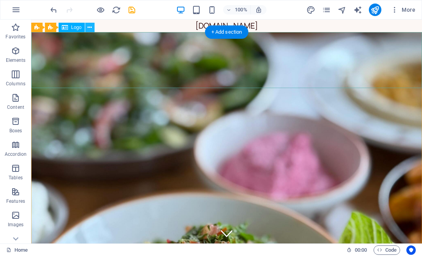
click at [90, 27] on icon at bounding box center [90, 27] width 4 height 8
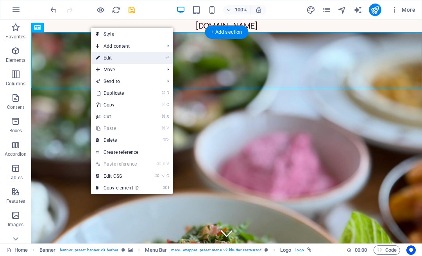
click at [109, 58] on link "⏎ Edit" at bounding box center [117, 58] width 52 height 12
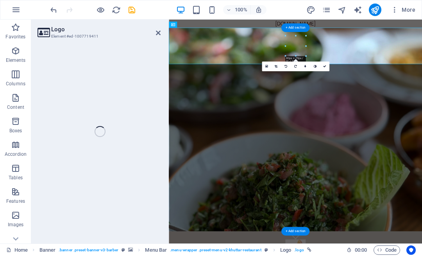
select select "px"
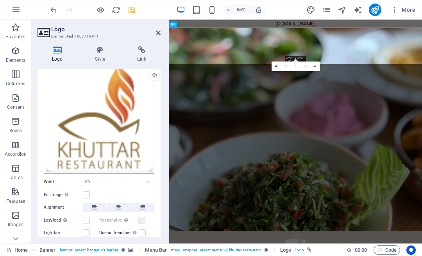
scroll to position [46, 0]
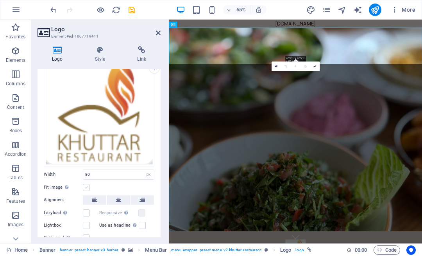
click at [86, 185] on label at bounding box center [86, 187] width 7 height 7
click at [0, 0] on input "Fit image Automatically fit image to a fixed width and height" at bounding box center [0, 0] width 0 height 0
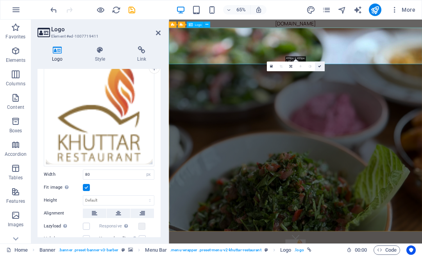
click at [318, 65] on icon at bounding box center [319, 66] width 3 height 3
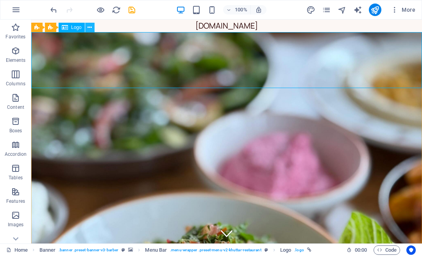
click at [89, 29] on icon at bounding box center [90, 27] width 4 height 8
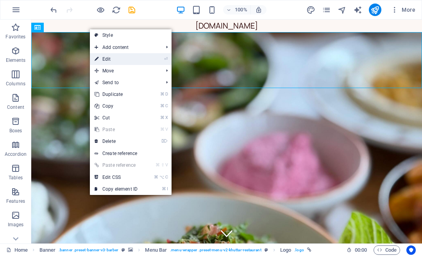
click at [108, 58] on link "⏎ Edit" at bounding box center [116, 59] width 52 height 12
select select "px"
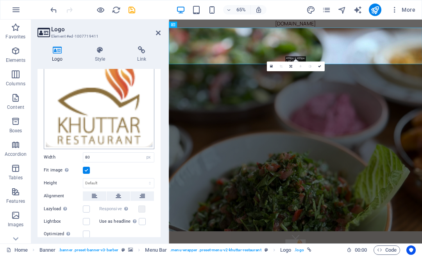
scroll to position [67, 0]
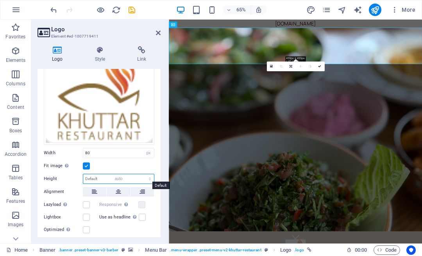
select select "DISABLED_OPTION_VALUE"
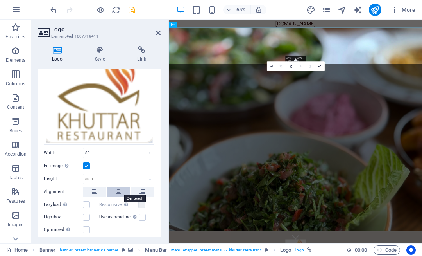
click at [119, 187] on icon at bounding box center [118, 191] width 5 height 9
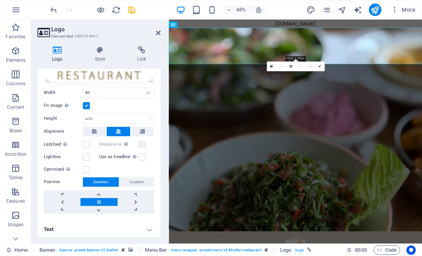
scroll to position [127, 0]
click at [107, 51] on icon at bounding box center [101, 50] width 40 height 8
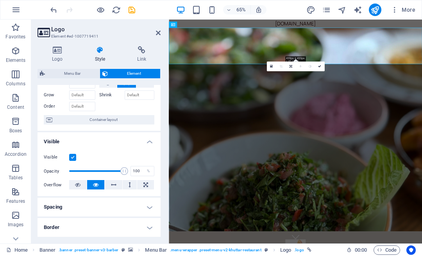
scroll to position [74, 0]
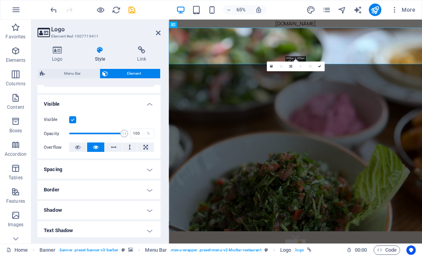
click at [86, 189] on h4 "Border" at bounding box center [99, 189] width 123 height 19
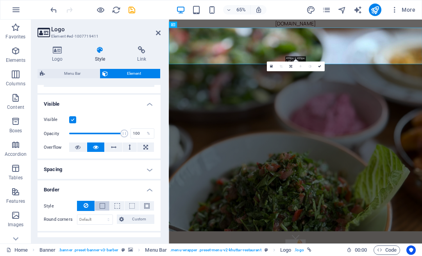
click at [101, 205] on span at bounding box center [102, 205] width 5 height 5
click at [80, 232] on span at bounding box center [81, 232] width 6 height 6
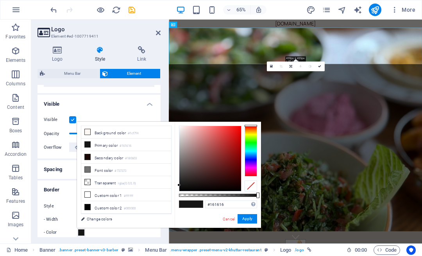
type input "#5f0505"
click at [238, 166] on div at bounding box center [211, 158] width 62 height 65
click at [246, 216] on button "Apply" at bounding box center [248, 218] width 20 height 9
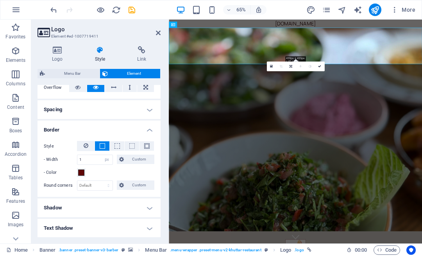
scroll to position [138, 0]
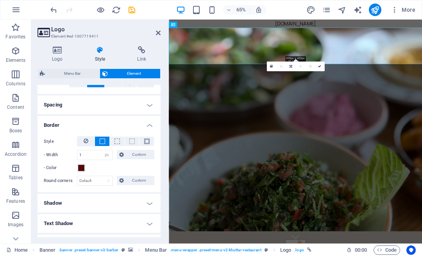
click at [105, 205] on h4 "Shadow" at bounding box center [99, 203] width 123 height 19
click at [114, 219] on span "Outside" at bounding box center [112, 218] width 13 height 9
type input "rgba(0, 0, 0, 0.2)"
type input "2"
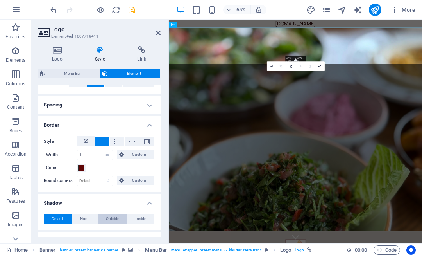
type input "4"
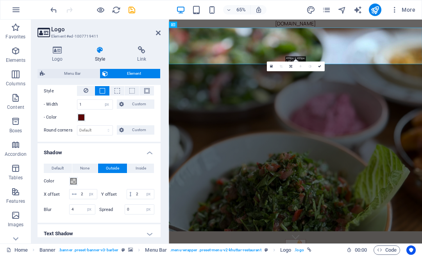
scroll to position [194, 0]
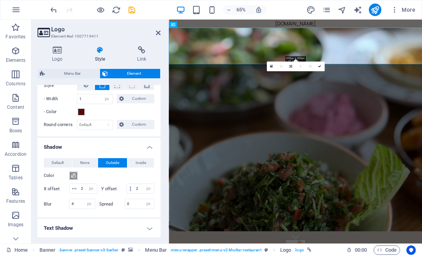
click at [74, 178] on span at bounding box center [73, 176] width 6 height 6
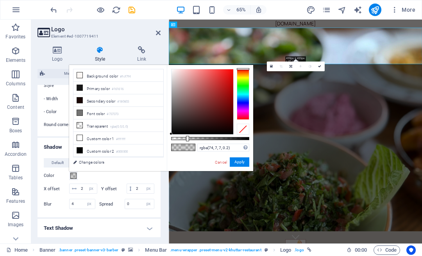
click at [227, 115] on div at bounding box center [203, 101] width 62 height 65
type input "rgba(74, 7, 7, 0.7)"
drag, startPoint x: 187, startPoint y: 136, endPoint x: 226, endPoint y: 144, distance: 39.6
click at [226, 144] on div "rgba(74, 7, 7, 0.7) Supported formats #0852ed rgb(8, 82, 237) rgba(8, 82, 237, …" at bounding box center [210, 174] width 86 height 219
click at [241, 158] on button "Apply" at bounding box center [240, 161] width 20 height 9
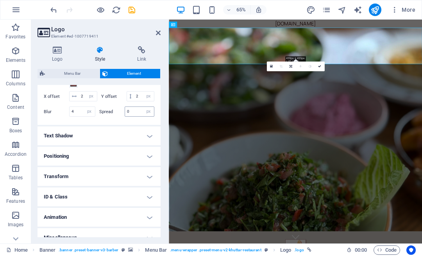
scroll to position [288, 0]
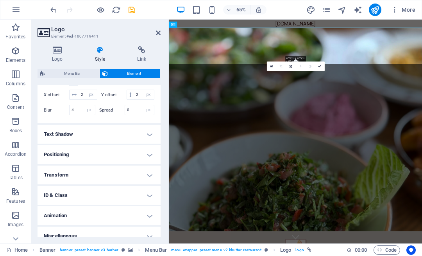
click at [77, 155] on h4 "Positioning" at bounding box center [99, 154] width 123 height 19
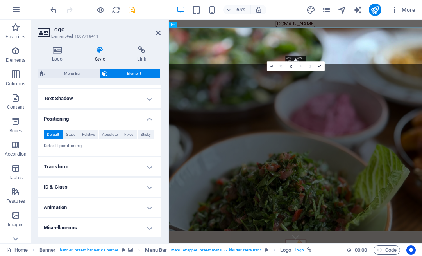
scroll to position [323, 0]
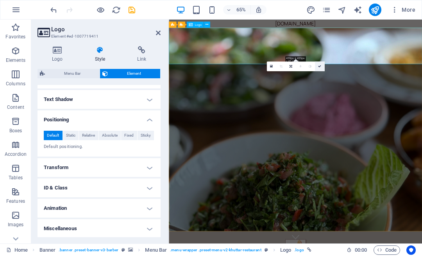
click at [319, 65] on icon at bounding box center [319, 66] width 3 height 3
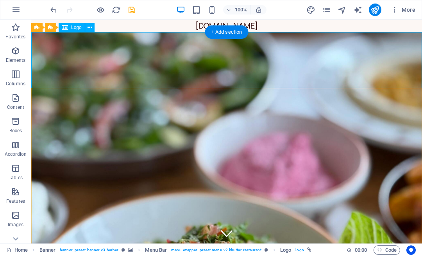
select select "px"
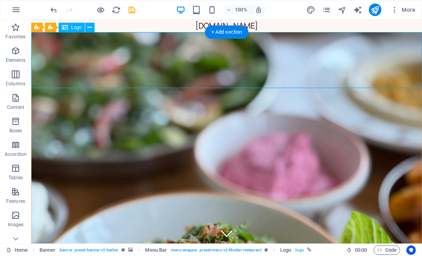
select select "px"
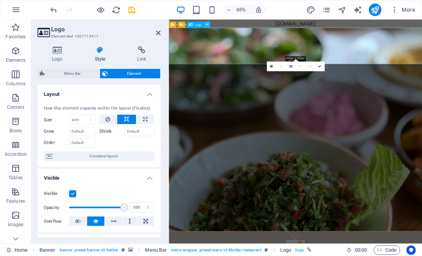
click at [208, 23] on icon at bounding box center [207, 24] width 3 height 5
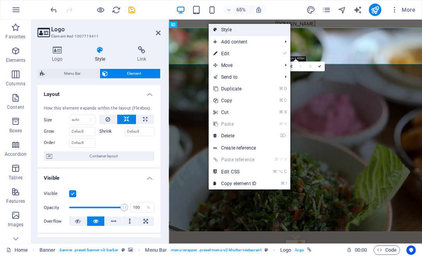
click at [223, 31] on link "Style" at bounding box center [250, 30] width 82 height 12
select select "rem"
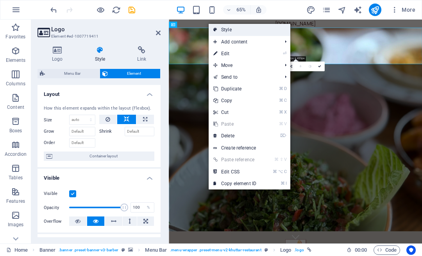
select select "rem"
select select "sticky_instant"
select select "px"
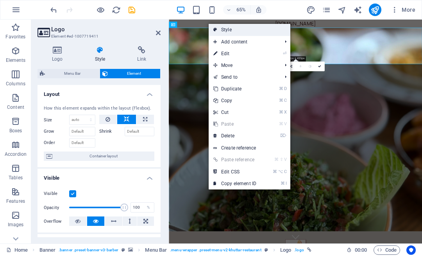
select select "px"
select select "hover_box_bottom"
select select "px"
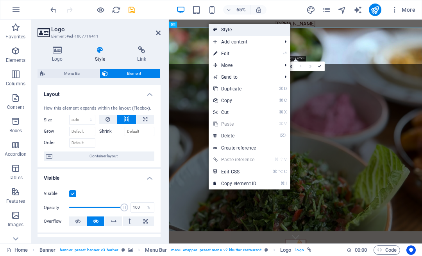
select select "rem"
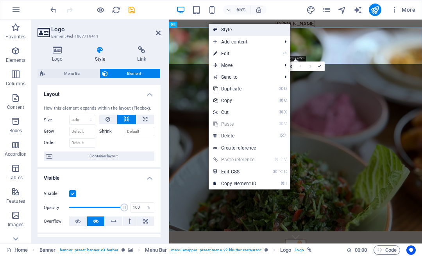
select select "rem"
select select "link-special-font"
select select "px"
select select "600"
select select "px"
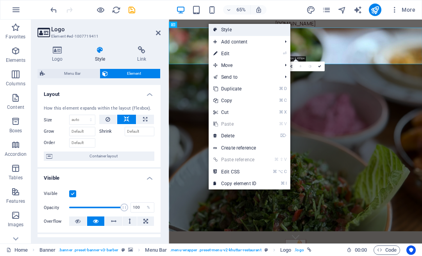
select select "%"
select select "rem"
select select "preset-menu-v2-khuttar-restaurant"
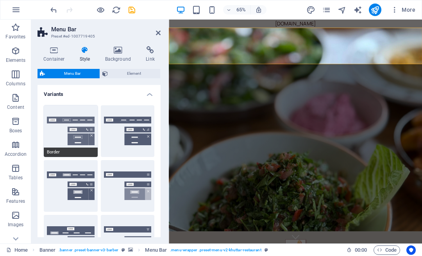
click at [65, 137] on button "Border" at bounding box center [71, 131] width 54 height 52
type input "1"
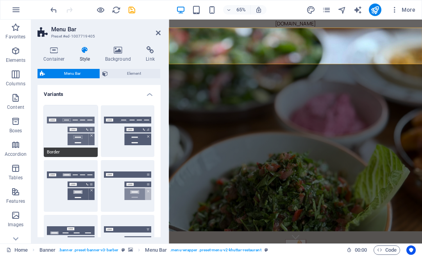
type input "1"
select select "sticky_reverse"
type input "0"
select select "hover_border"
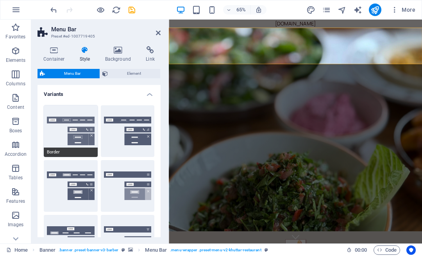
type input "1"
type input "3"
type input "1"
select select "link-special-font"
type input "1.1"
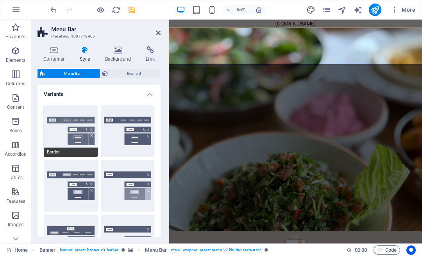
select select "rem"
select select
type input "1"
select select "DISABLED_OPTION_VALUE"
select select "400"
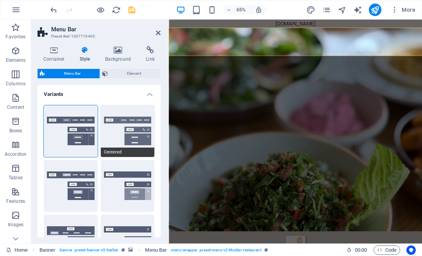
click at [140, 125] on button "Centered" at bounding box center [128, 131] width 54 height 52
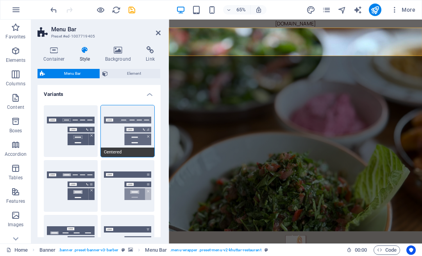
select select "sticky_menu"
select select "hover_border_bottom"
type input "1"
type input "0"
type input "2"
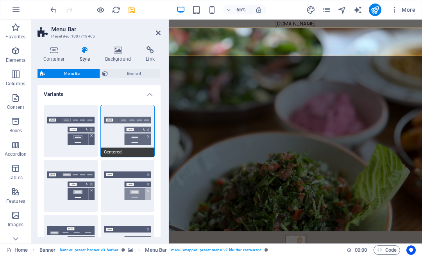
select select "DISABLED_OPTION_VALUE"
type input "0"
select select "link-special-font"
type input "1.5"
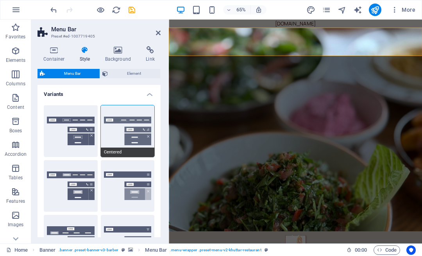
select select "rem"
select select
type input "2"
type input "100"
select select "%"
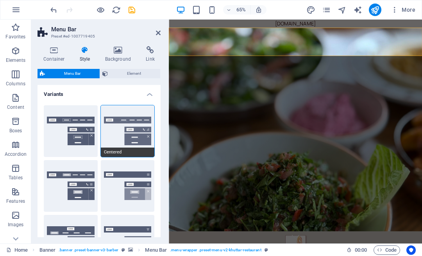
type input "0.5"
select select "400"
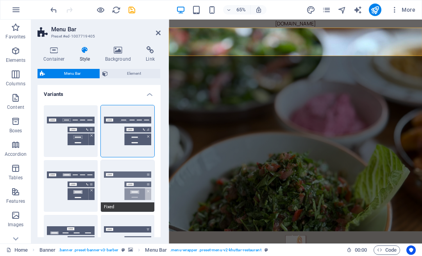
click at [134, 190] on button "Fixed" at bounding box center [128, 186] width 54 height 52
select select "hover_box_bottom"
type input "3"
type input "1"
select select "rem"
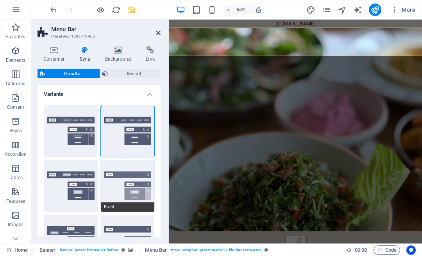
type input "1"
select select "link-special-font"
type input "1.5"
select select "rem"
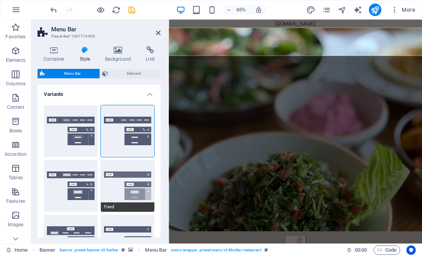
select select "700"
type input "0"
select select "DISABLED_OPTION_VALUE"
type input "0.8"
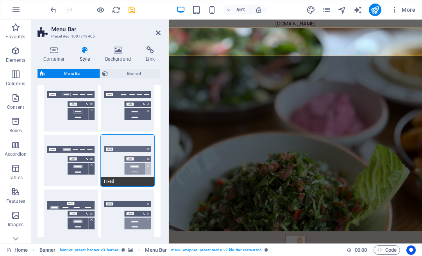
scroll to position [26, 0]
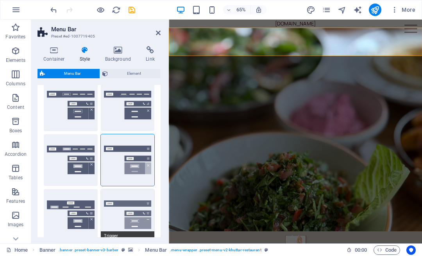
click at [133, 218] on button "Trigger" at bounding box center [128, 215] width 54 height 52
select select "hover_border_vertical"
type input "1"
select select "link-special-font"
type input "1.5"
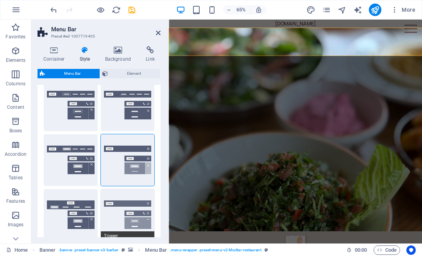
select select "rem"
select select "700"
type input "50"
select select "%"
type input "0.3"
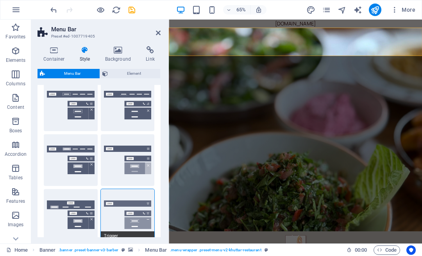
scroll to position [88, 0]
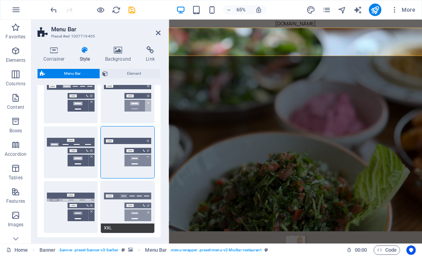
click at [136, 212] on button "XXL" at bounding box center [128, 207] width 54 height 52
select select "hover_border_vertical"
type input "2"
type input "1.5"
type input "0.5"
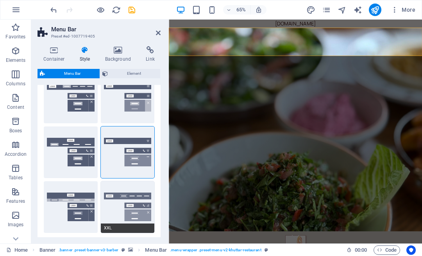
type input "0.5"
select select "link-special-font"
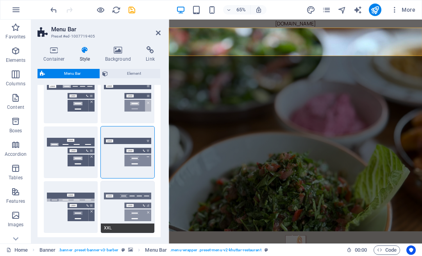
type input "1.8"
select select "rem"
select select "700"
type input "2"
select select "DISABLED_OPTION_VALUE"
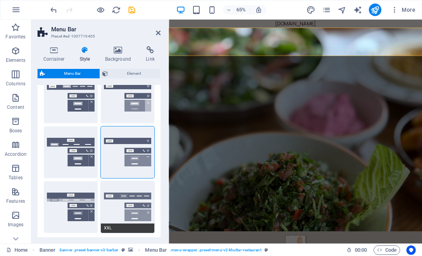
type input "0.5"
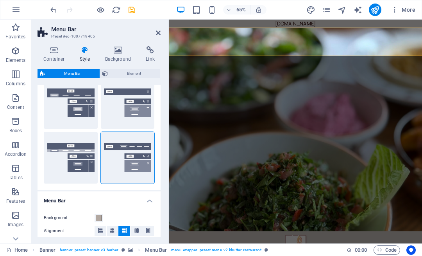
scroll to position [126, 0]
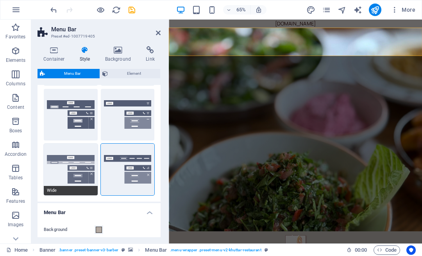
click at [70, 178] on button "Wide" at bounding box center [71, 170] width 54 height 52
type input "0"
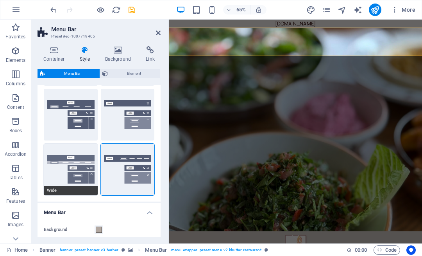
type input "0"
type input "2"
select select "hover_box_bottom"
type input "2"
type input "1"
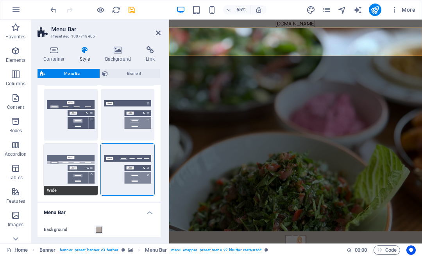
type input "1"
select select "link-default-font"
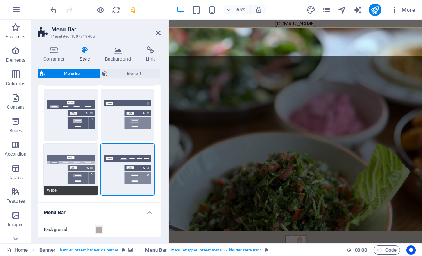
select select "px"
select select
type input "0"
type input "100"
select select "%"
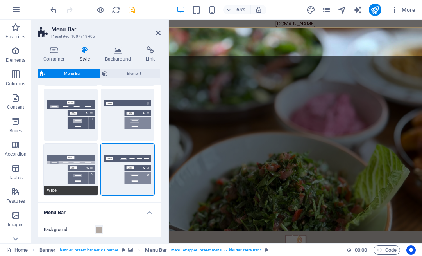
type input "0.3"
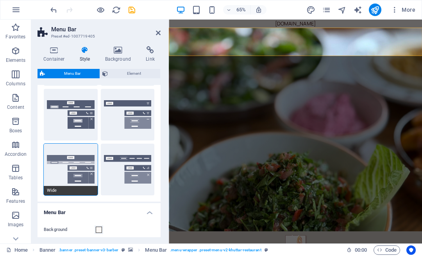
type input "20"
select select "400"
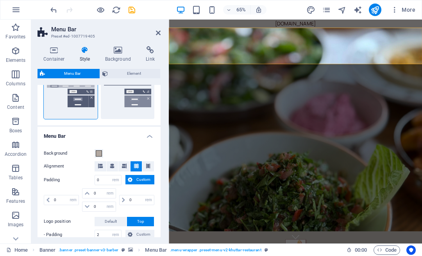
scroll to position [204, 0]
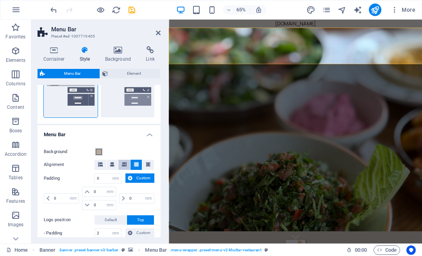
click at [125, 162] on icon at bounding box center [124, 164] width 5 height 5
click at [111, 163] on icon at bounding box center [112, 164] width 5 height 5
click at [100, 160] on span at bounding box center [100, 165] width 5 height 10
click at [105, 179] on input "0" at bounding box center [108, 178] width 26 height 9
type input "2"
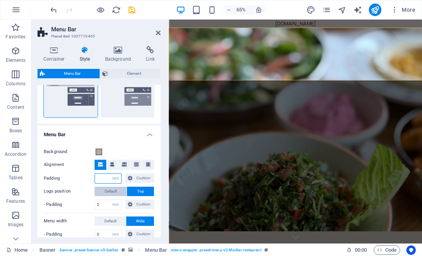
type input "0"
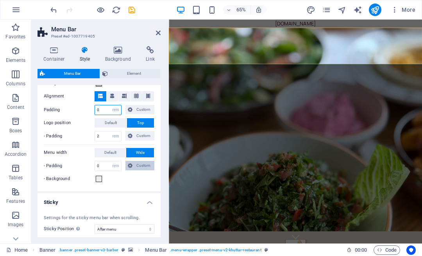
scroll to position [273, 0]
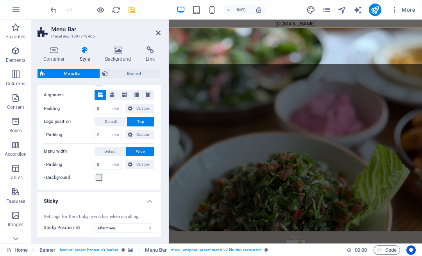
click at [114, 150] on span "Default" at bounding box center [110, 151] width 12 height 9
click at [99, 176] on span at bounding box center [99, 177] width 6 height 6
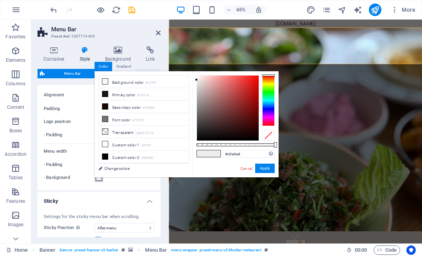
click at [206, 91] on div at bounding box center [228, 107] width 62 height 65
click at [214, 102] on div at bounding box center [228, 107] width 62 height 65
click at [245, 119] on div at bounding box center [228, 107] width 62 height 65
type input "#682828"
click at [235, 113] on div at bounding box center [228, 107] width 62 height 65
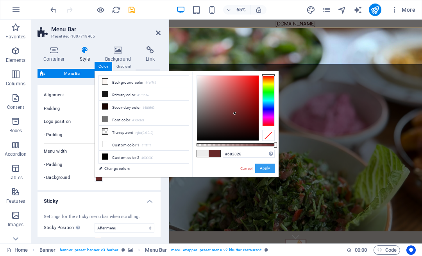
click at [266, 168] on button "Apply" at bounding box center [265, 168] width 20 height 9
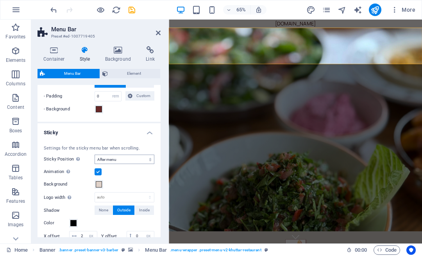
scroll to position [342, 0]
click at [102, 184] on button "Background" at bounding box center [99, 184] width 9 height 9
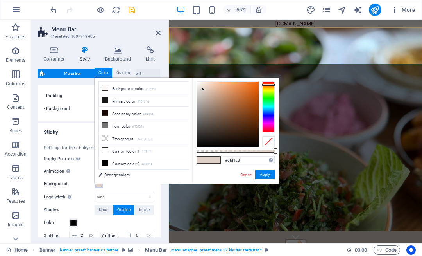
type input "#80553a"
click at [230, 114] on div at bounding box center [228, 114] width 62 height 65
click at [266, 176] on button "Apply" at bounding box center [265, 174] width 20 height 9
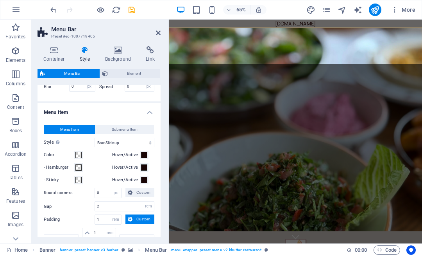
scroll to position [507, 0]
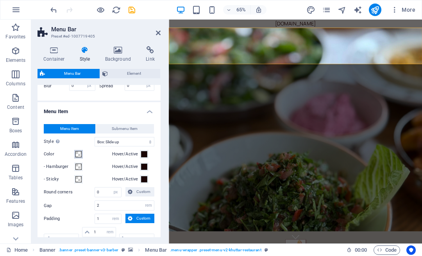
click at [78, 153] on span at bounding box center [78, 154] width 6 height 6
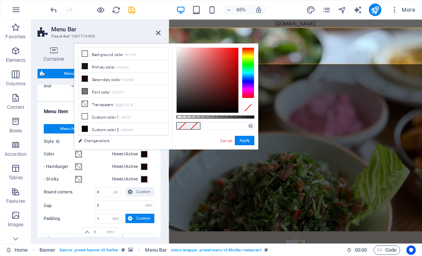
type input "#511616"
click at [221, 92] on div at bounding box center [208, 80] width 62 height 65
click at [248, 140] on button "Apply" at bounding box center [245, 140] width 20 height 9
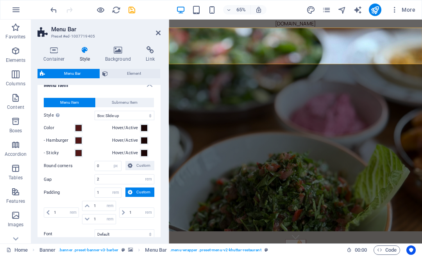
scroll to position [554, 0]
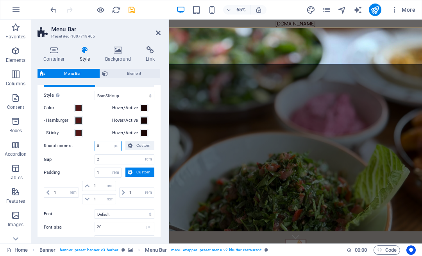
click at [100, 144] on input "0" at bounding box center [108, 145] width 26 height 9
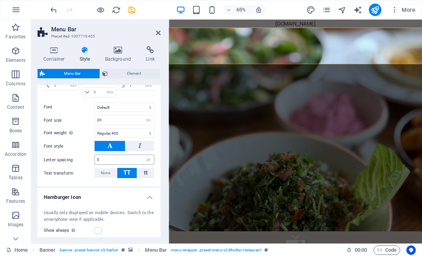
scroll to position [662, 0]
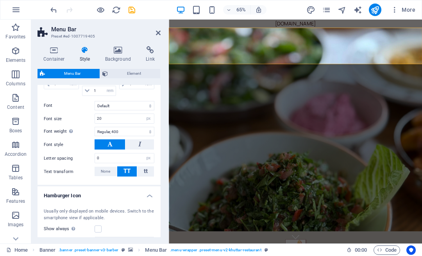
type input "5"
click at [73, 194] on h4 "Hamburger Icon" at bounding box center [99, 193] width 123 height 14
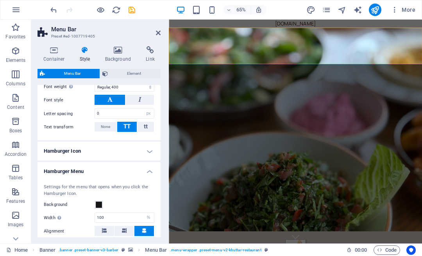
scroll to position [707, 0]
click at [146, 150] on h4 "Hamburger Icon" at bounding box center [99, 150] width 123 height 19
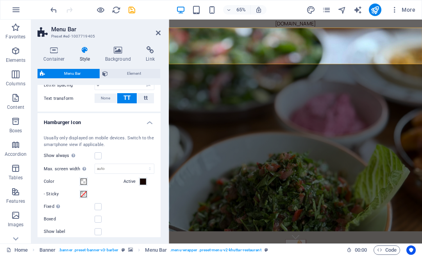
scroll to position [735, 0]
click at [97, 154] on label at bounding box center [98, 155] width 7 height 7
click at [0, 0] on input "Show always Shows the trigger for all viewports." at bounding box center [0, 0] width 0 height 0
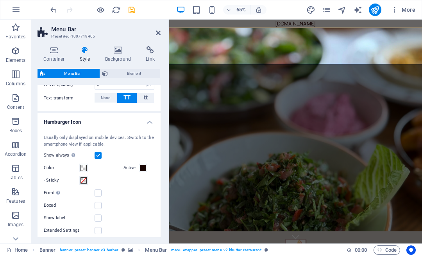
click at [99, 154] on label at bounding box center [98, 155] width 7 height 7
click at [0, 0] on input "Show always Shows the trigger for all viewports." at bounding box center [0, 0] width 0 height 0
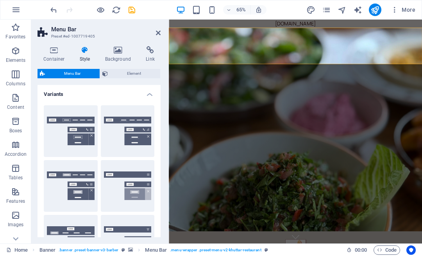
scroll to position [0, 0]
click at [125, 72] on span "Element" at bounding box center [134, 73] width 48 height 9
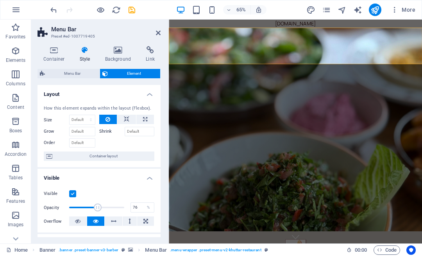
click at [110, 208] on span at bounding box center [96, 207] width 55 height 12
click at [118, 208] on span at bounding box center [96, 207] width 55 height 12
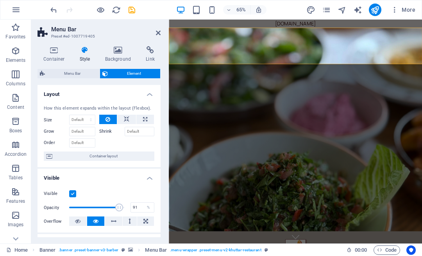
click at [118, 208] on span at bounding box center [119, 207] width 8 height 8
drag, startPoint x: 119, startPoint y: 208, endPoint x: 72, endPoint y: 205, distance: 47.0
click at [72, 205] on span at bounding box center [73, 207] width 8 height 8
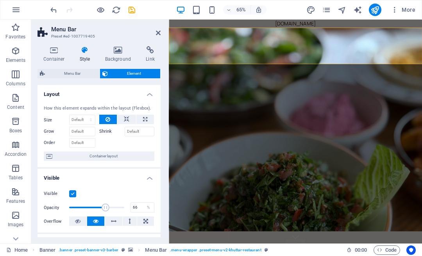
drag, startPoint x: 75, startPoint y: 207, endPoint x: 104, endPoint y: 210, distance: 29.5
click at [104, 210] on span at bounding box center [106, 207] width 8 height 8
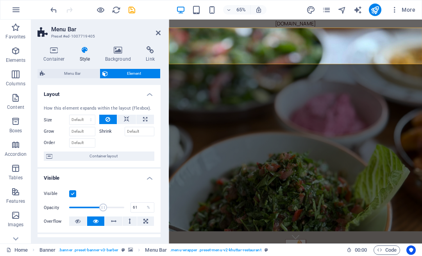
type input "60"
drag, startPoint x: 106, startPoint y: 208, endPoint x: 101, endPoint y: 205, distance: 6.1
click at [101, 205] on span at bounding box center [102, 207] width 8 height 8
click at [114, 220] on icon at bounding box center [113, 220] width 5 height 9
click at [96, 219] on icon at bounding box center [95, 220] width 5 height 9
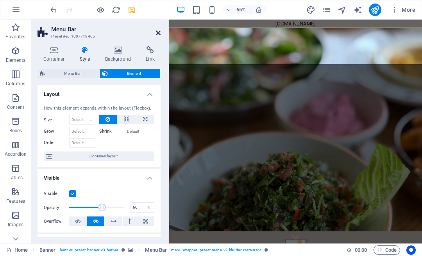
click at [159, 31] on icon at bounding box center [158, 33] width 5 height 6
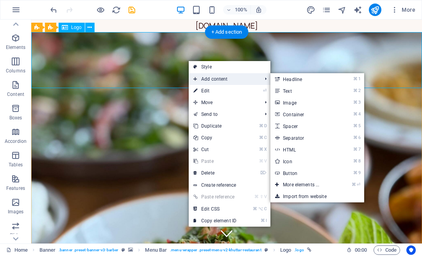
click at [211, 77] on span "Add content" at bounding box center [224, 79] width 70 height 12
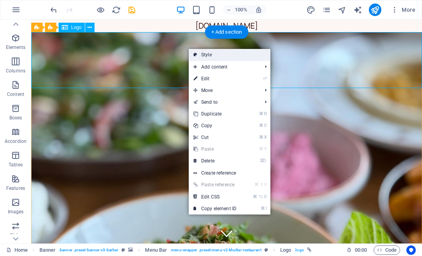
click at [211, 55] on link "Style" at bounding box center [230, 55] width 82 height 12
select select "rem"
select select "sticky_menu"
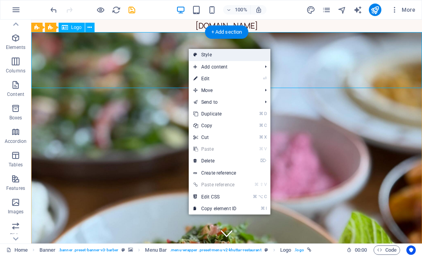
select select "px"
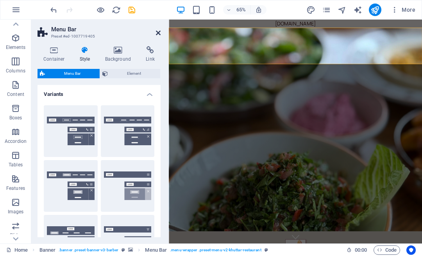
click at [158, 33] on icon at bounding box center [158, 33] width 5 height 6
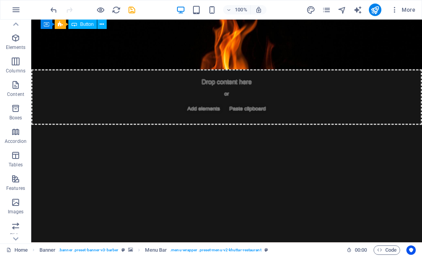
scroll to position [2972, 0]
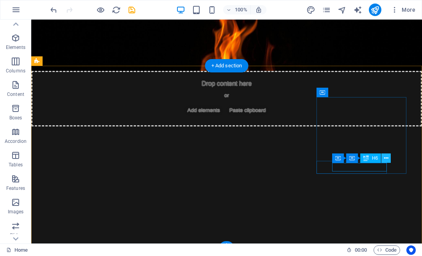
click at [387, 158] on icon at bounding box center [387, 158] width 4 height 8
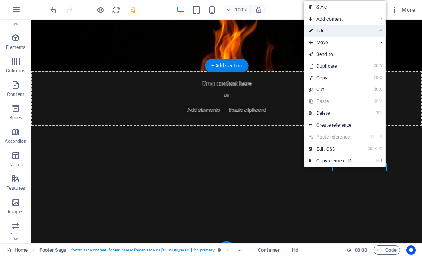
click at [324, 27] on link "⏎ Edit" at bounding box center [330, 31] width 52 height 12
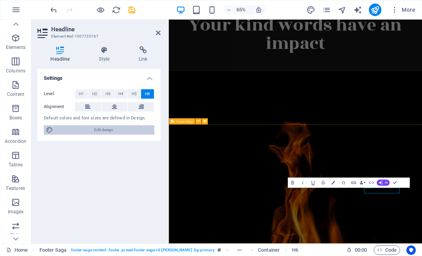
click at [104, 128] on span "Edit design" at bounding box center [104, 129] width 97 height 9
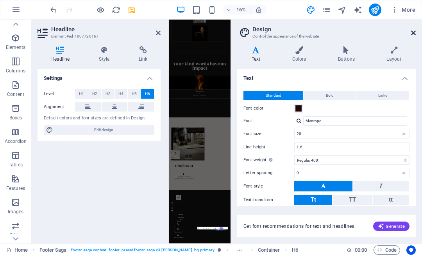
click at [414, 31] on icon at bounding box center [414, 33] width 5 height 6
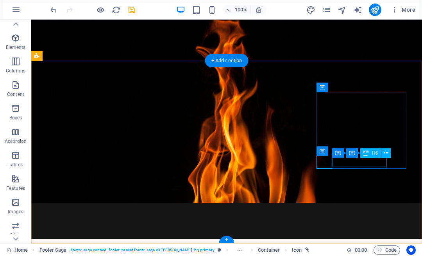
click at [386, 152] on icon at bounding box center [387, 153] width 4 height 8
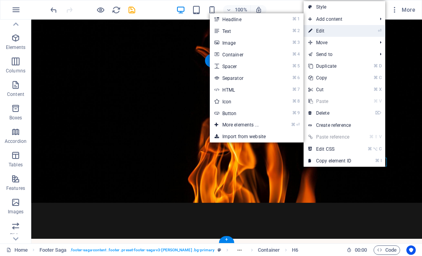
click at [325, 31] on link "⏎ Edit" at bounding box center [330, 31] width 52 height 12
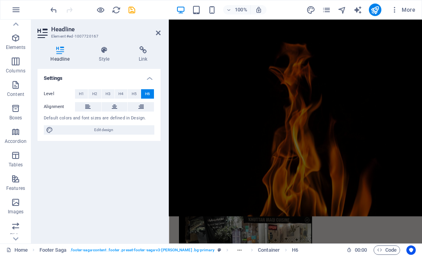
scroll to position [2856, 0]
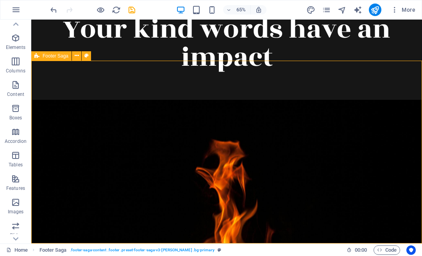
scroll to position [2977, 0]
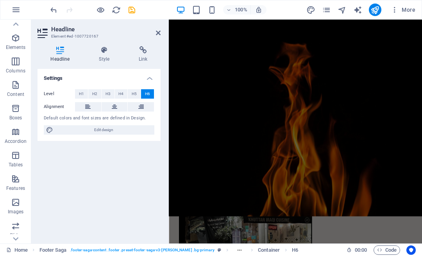
scroll to position [2856, 0]
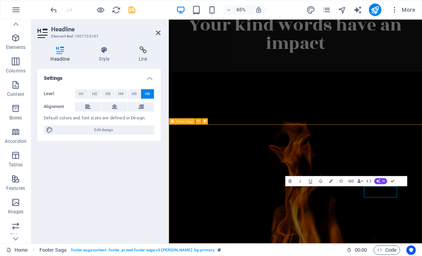
scroll to position [2977, 0]
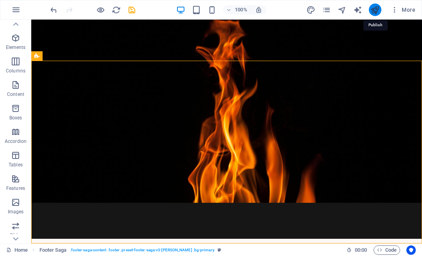
click at [378, 5] on icon "publish" at bounding box center [375, 9] width 9 height 9
